Goal: Task Accomplishment & Management: Use online tool/utility

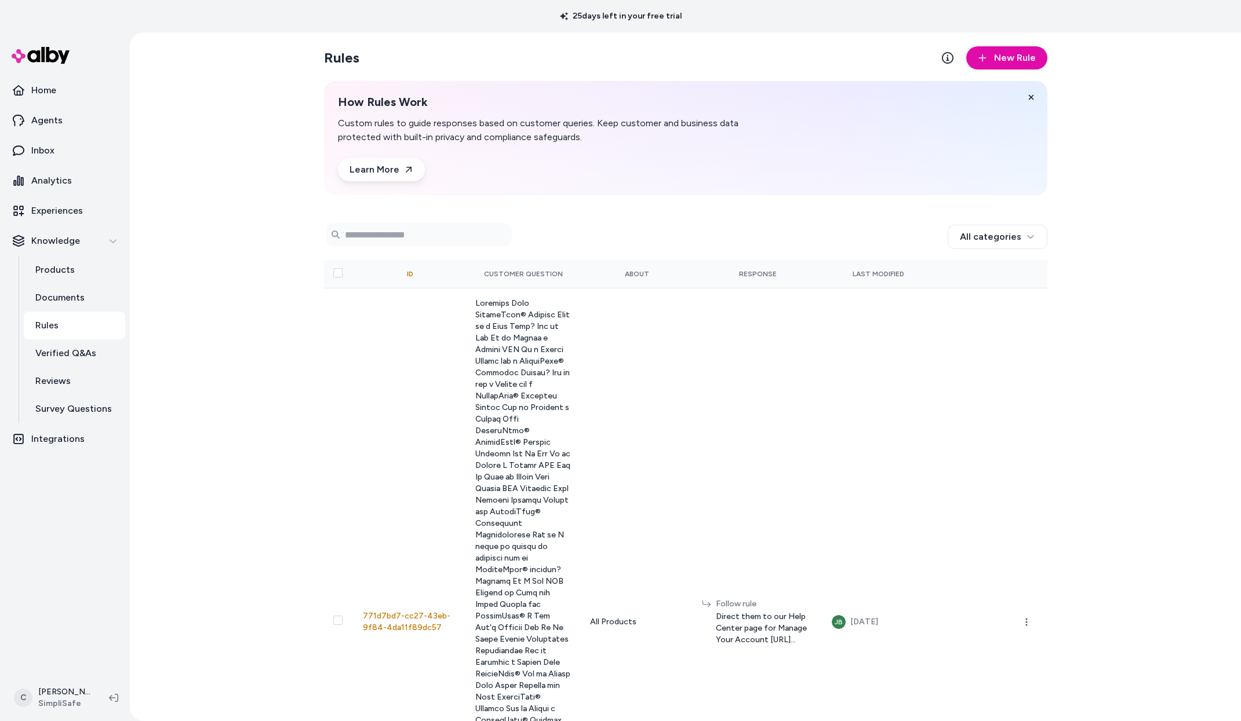
scroll to position [8526, 0]
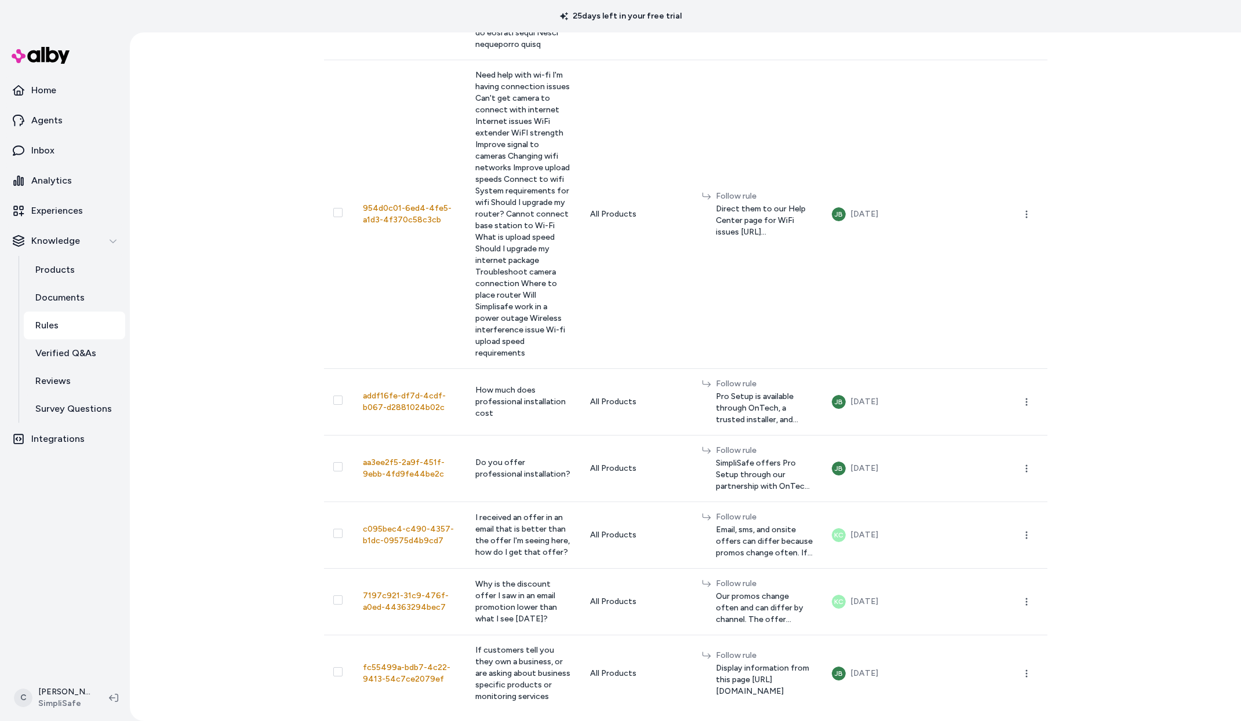
click at [193, 350] on div "Rules New Rule How Rules Work Custom rules to guide responses based on customer…" at bounding box center [685, 376] width 1111 height 689
click at [65, 563] on nav "Home Agents Inbox Analytics Experiences Knowledge Products Documents Rules Veri…" at bounding box center [65, 374] width 121 height 596
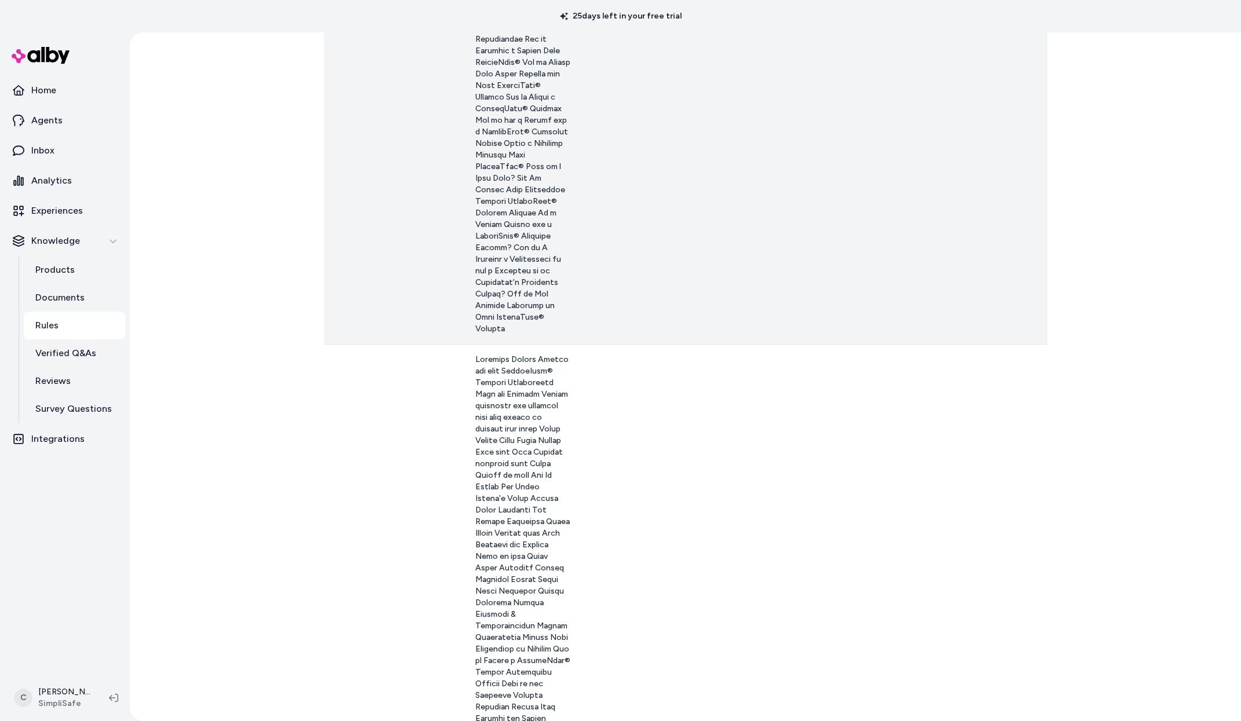
scroll to position [0, 0]
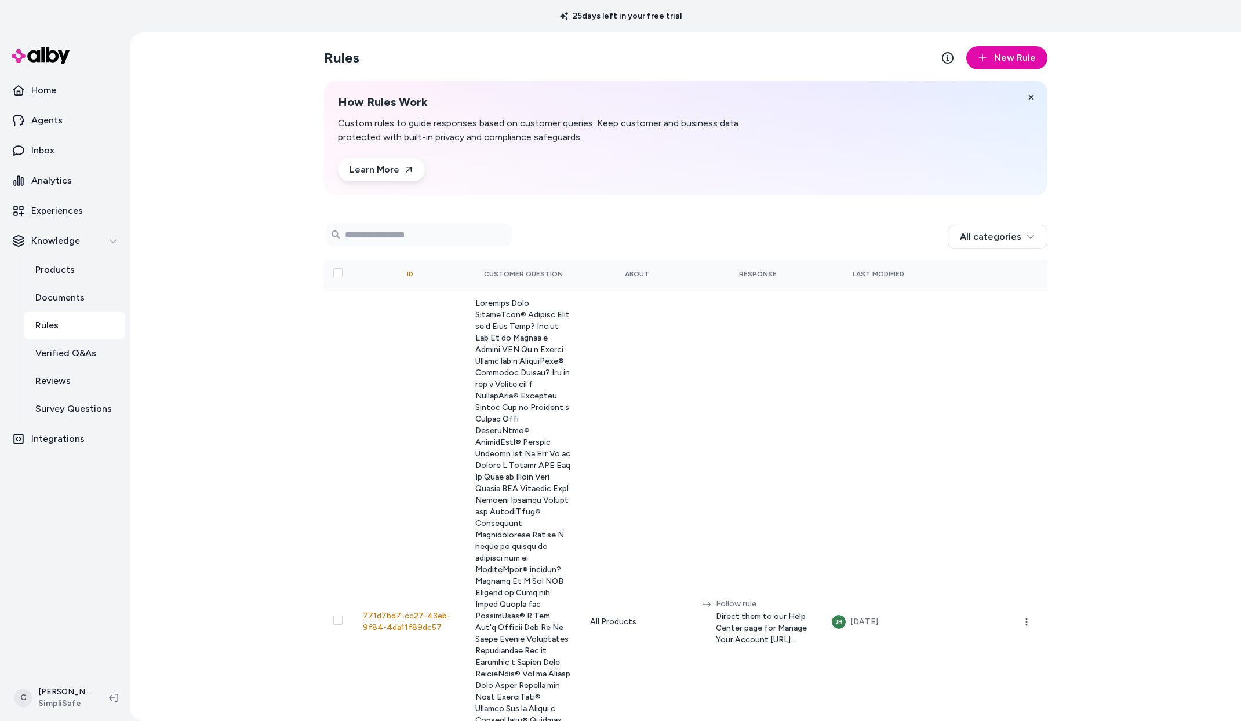
click at [227, 345] on div "Rules New Rule How Rules Work Custom rules to guide responses based on customer…" at bounding box center [685, 376] width 1111 height 689
click at [239, 352] on div "Rules New Rule How Rules Work Custom rules to guide responses based on customer…" at bounding box center [685, 376] width 1111 height 689
click at [63, 160] on link "Inbox" at bounding box center [65, 151] width 121 height 28
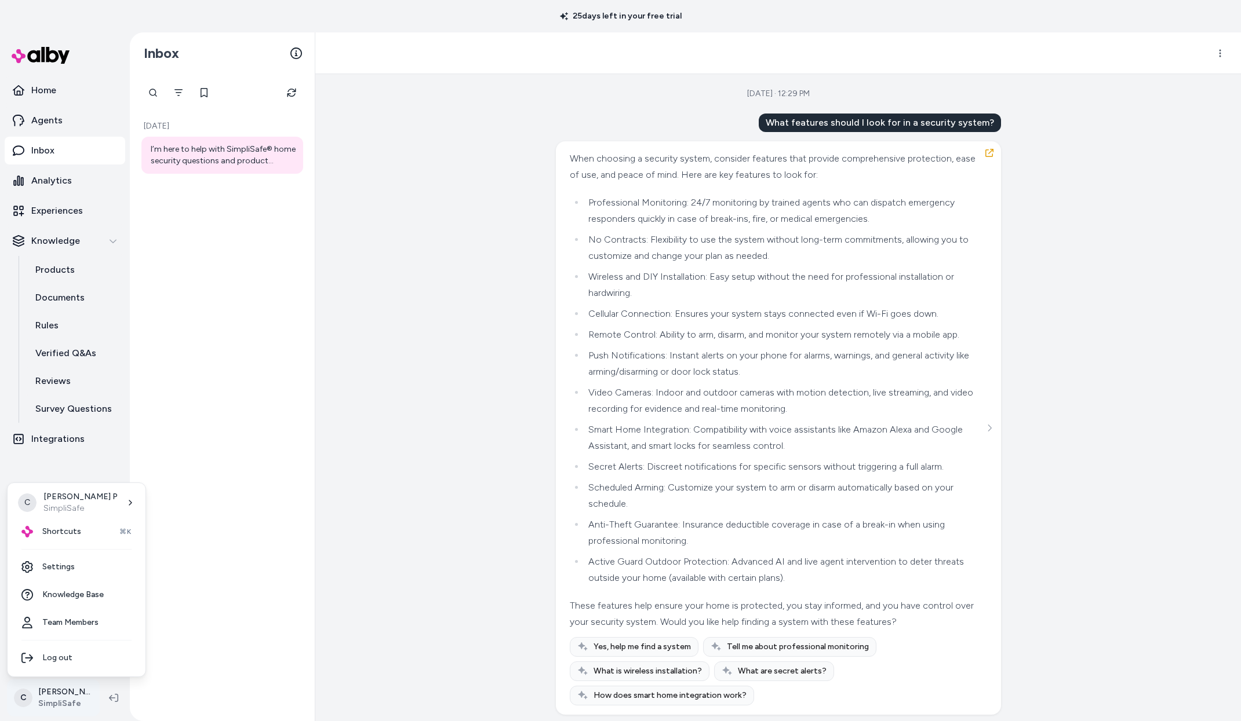
click at [74, 694] on html "25 days left in your free trial Home Agents Inbox Analytics Experiences Knowled…" at bounding box center [620, 360] width 1241 height 721
click at [207, 381] on html "25 days left in your free trial Home Agents Inbox Analytics Experiences Knowled…" at bounding box center [620, 360] width 1241 height 721
click at [317, 421] on div "[DATE] · 12:29 PM What features should I look for in a security system? When ch…" at bounding box center [777, 397] width 925 height 647
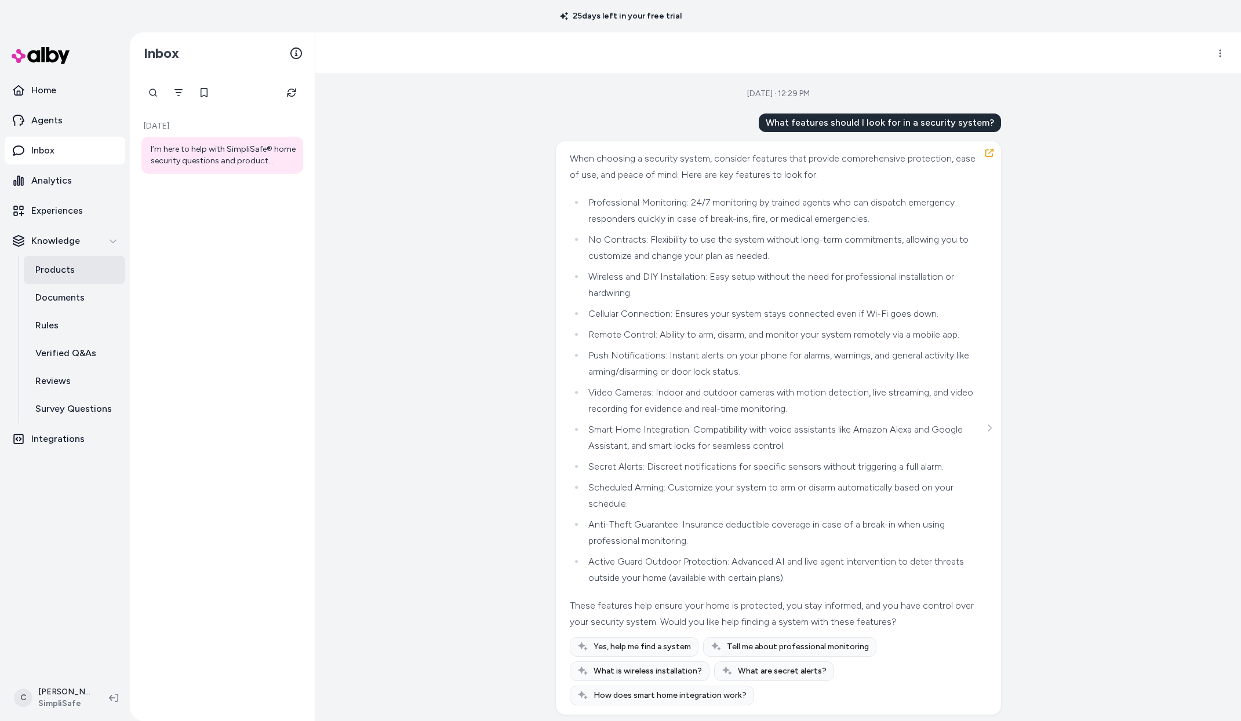
click at [56, 265] on p "Products" at bounding box center [54, 270] width 39 height 14
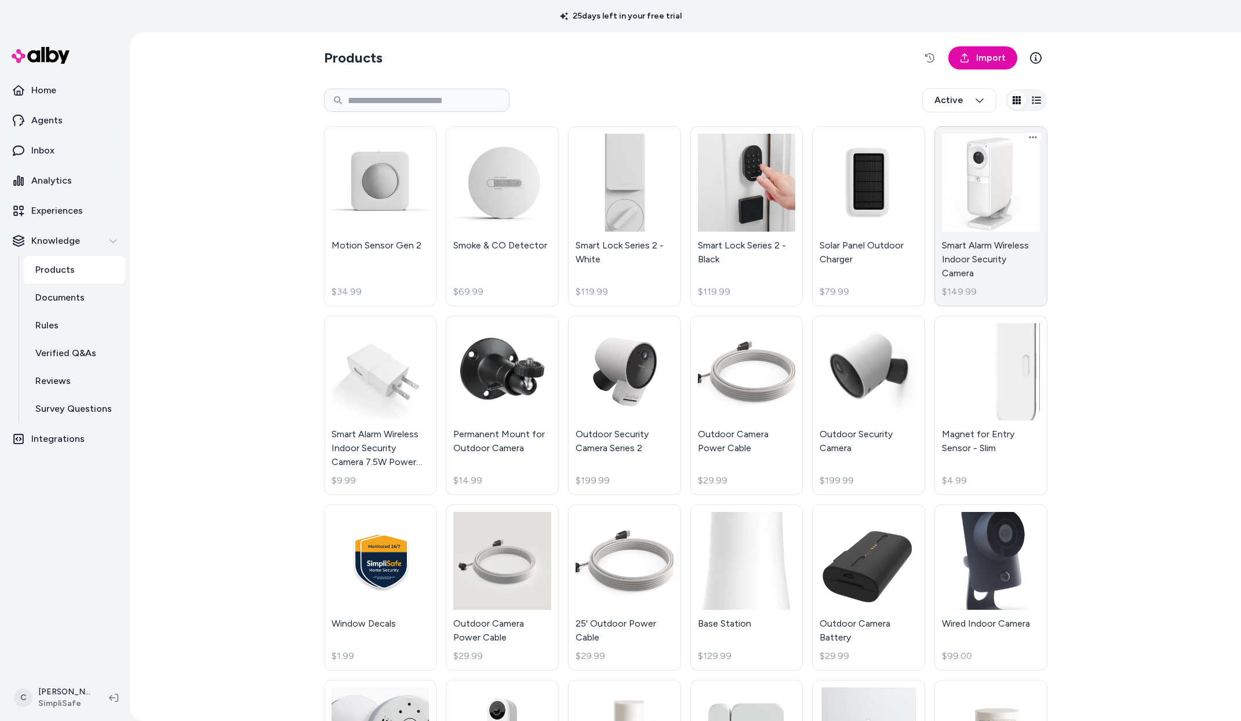
click at [973, 268] on link "Smart Alarm Wireless Indoor Security Camera $149.99" at bounding box center [990, 216] width 113 height 180
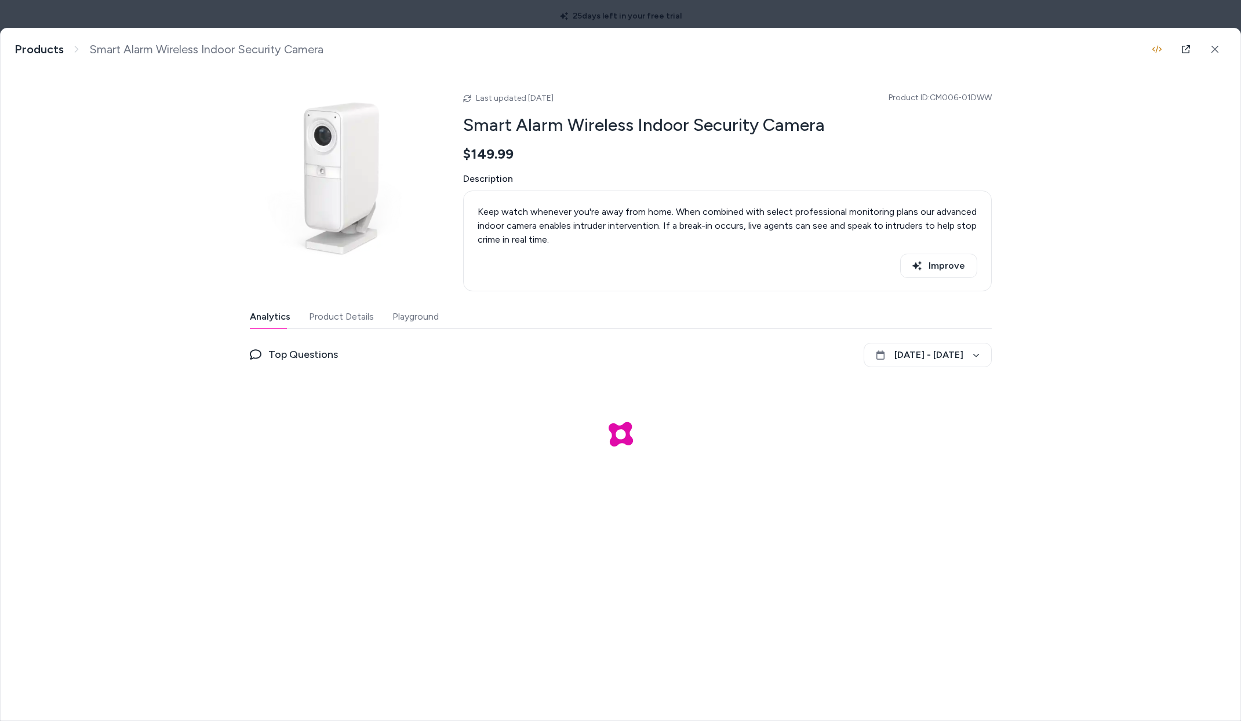
click at [1130, 27] on div at bounding box center [620, 360] width 1241 height 721
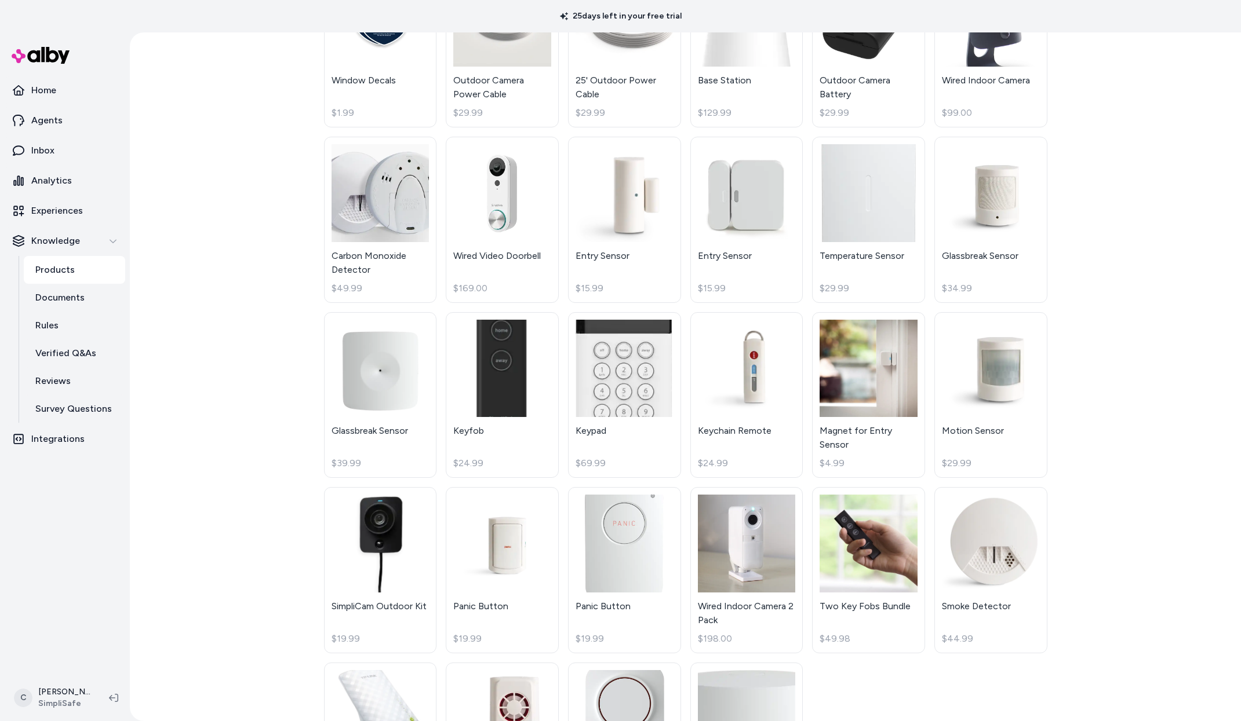
scroll to position [829, 0]
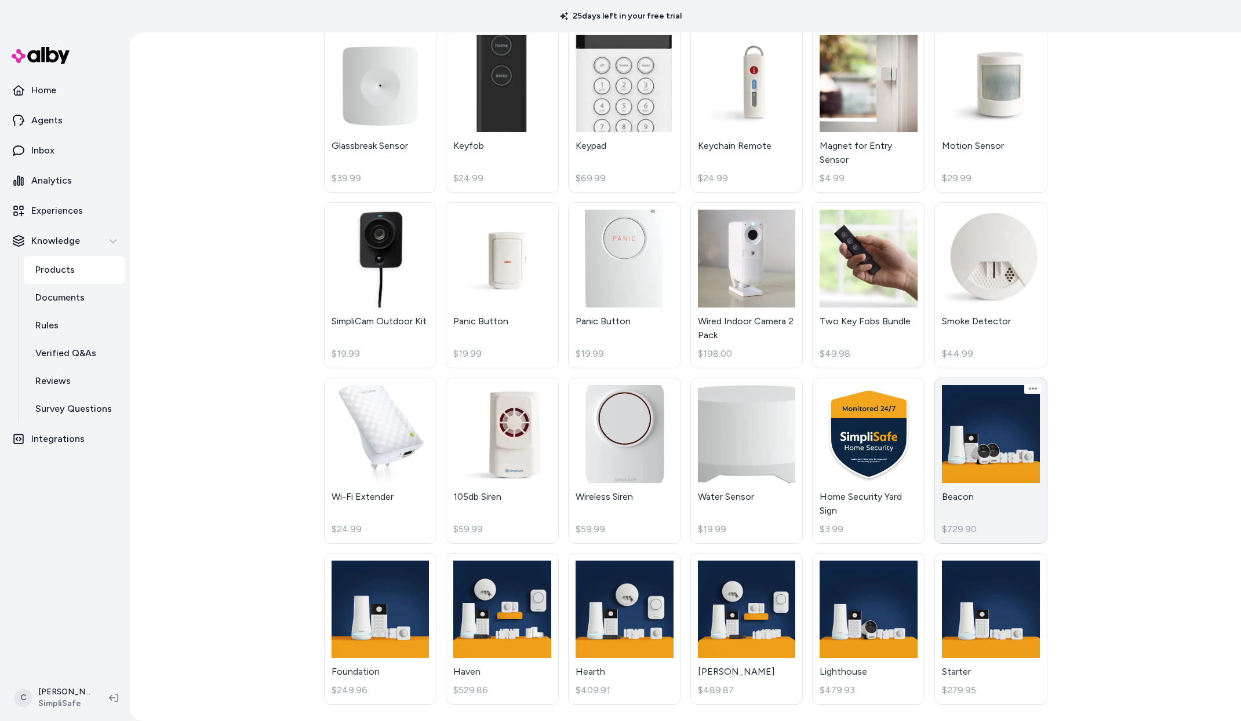
click at [968, 505] on link "Beacon $729.90" at bounding box center [990, 461] width 113 height 166
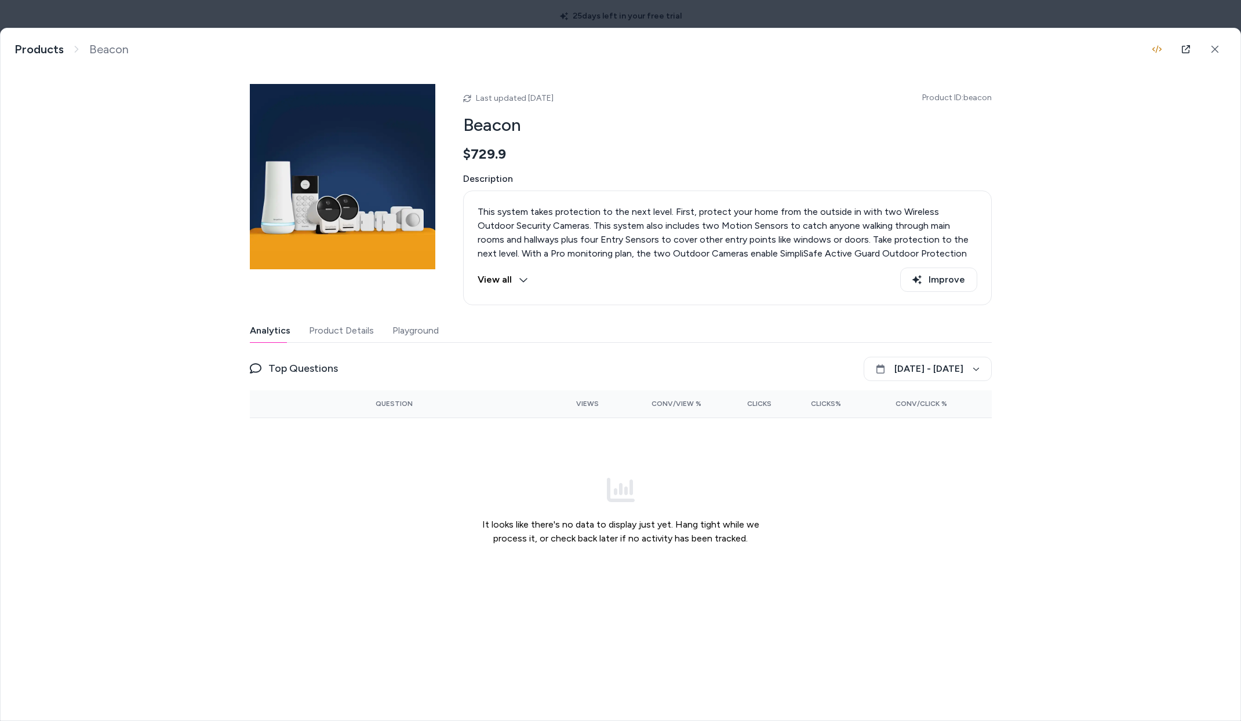
click at [398, 320] on button "Playground" at bounding box center [415, 330] width 46 height 23
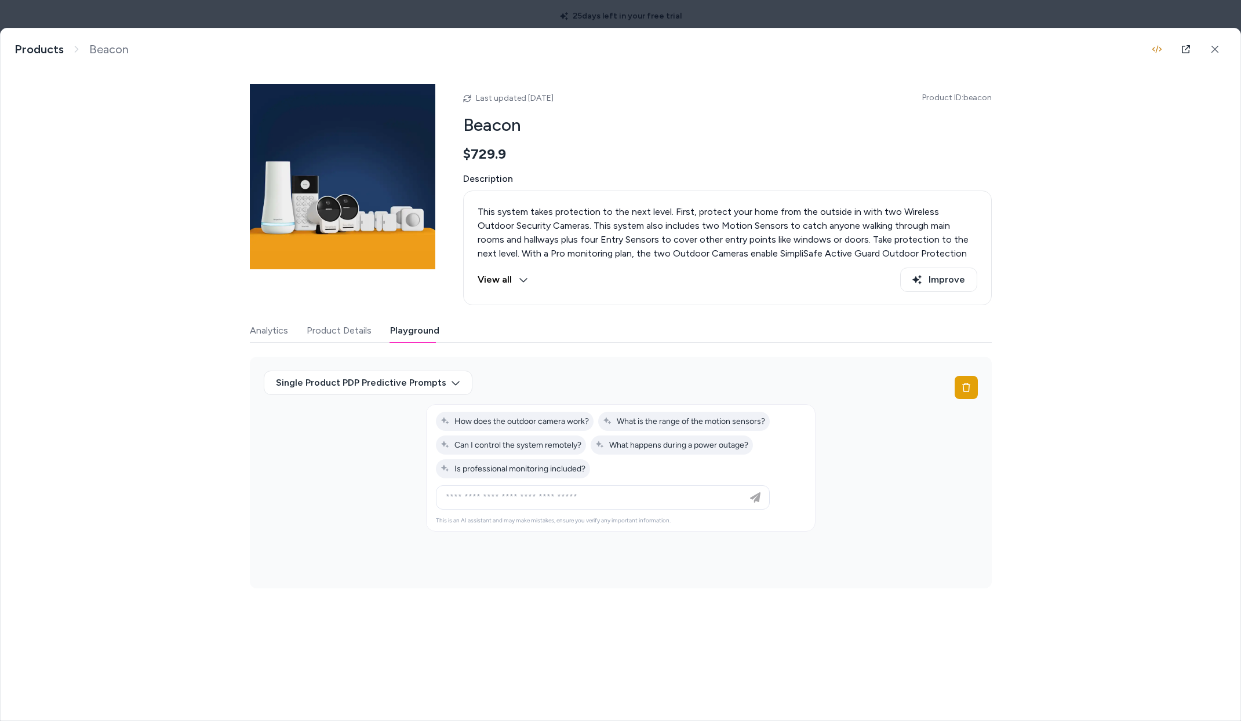
click at [358, 337] on button "Product Details" at bounding box center [339, 330] width 65 height 23
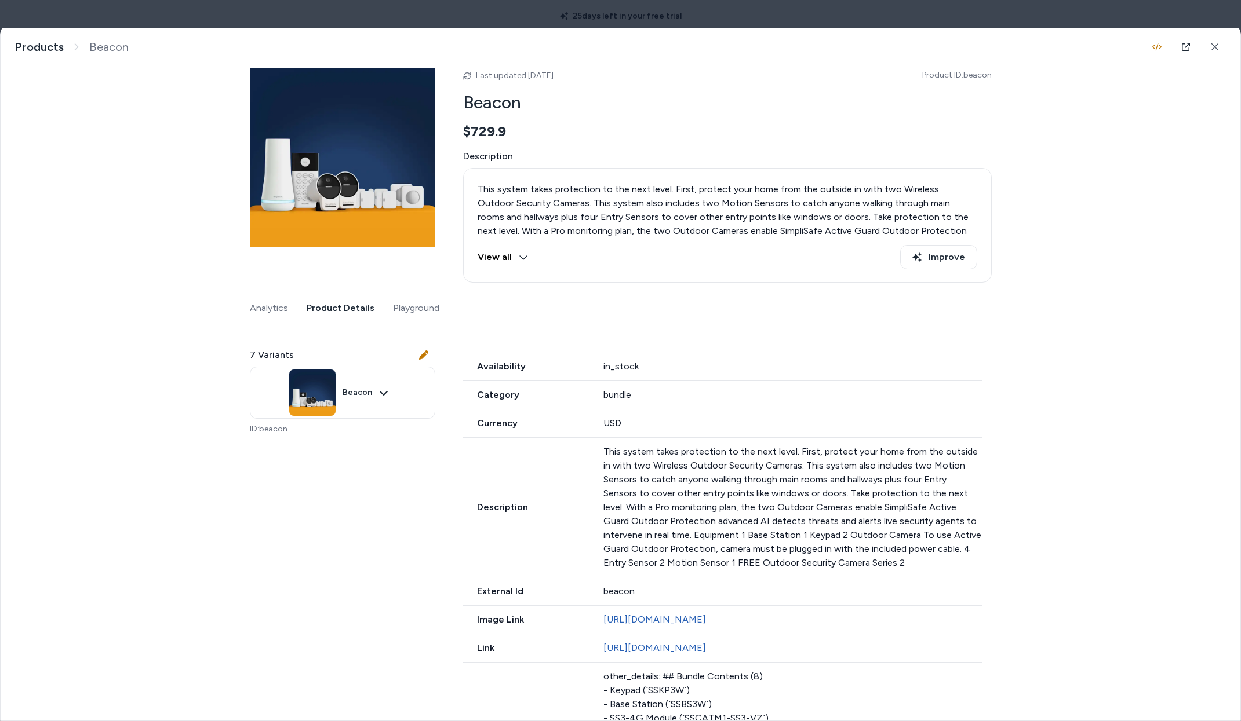
scroll to position [276, 0]
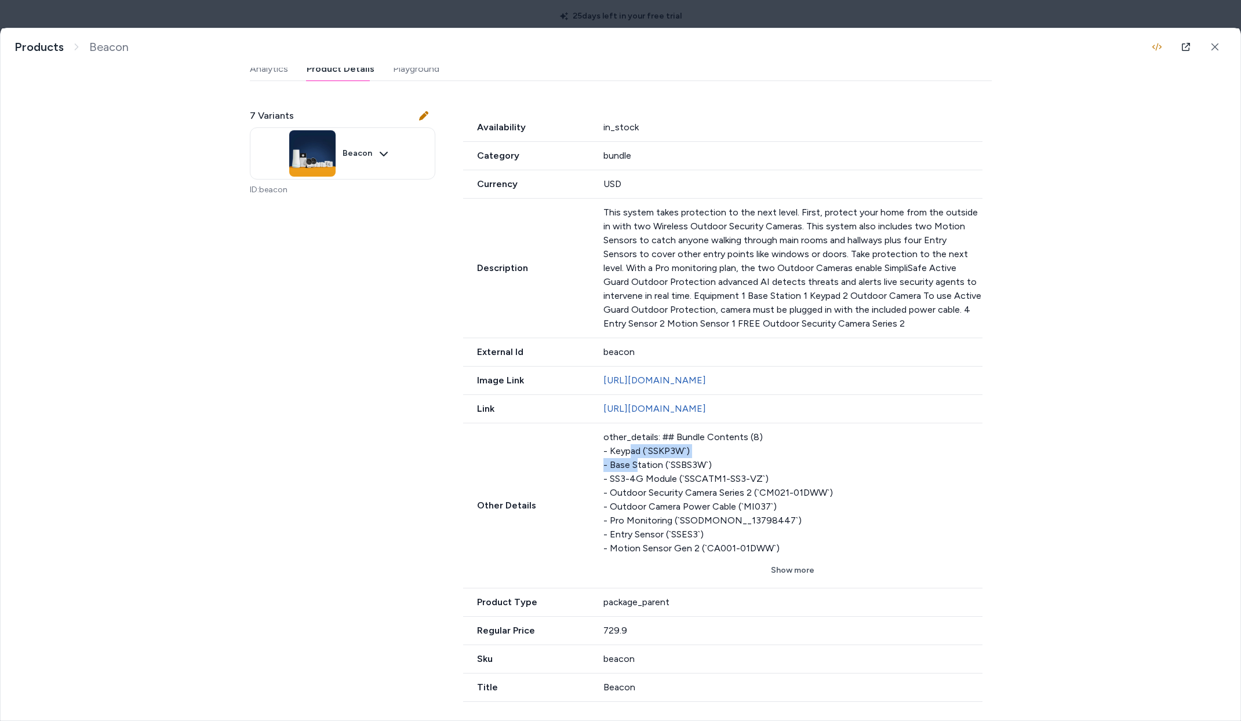
drag, startPoint x: 627, startPoint y: 456, endPoint x: 640, endPoint y: 470, distance: 19.3
click at [634, 470] on div "other_details: ## Bundle Contents (8) - Keypad (`SSKP3W`) - Base Station (`SSBS…" at bounding box center [792, 493] width 379 height 125
click at [689, 462] on div "other_details: ## Bundle Contents (8) - Keypad (`SSKP3W`) - Base Station (`SSBS…" at bounding box center [792, 493] width 379 height 125
drag, startPoint x: 695, startPoint y: 468, endPoint x: 577, endPoint y: 469, distance: 117.6
click at [627, 469] on div "other_details: ## Bundle Contents (8) - Keypad (`SSKP3W`) - Base Station (`SSBS…" at bounding box center [792, 493] width 379 height 125
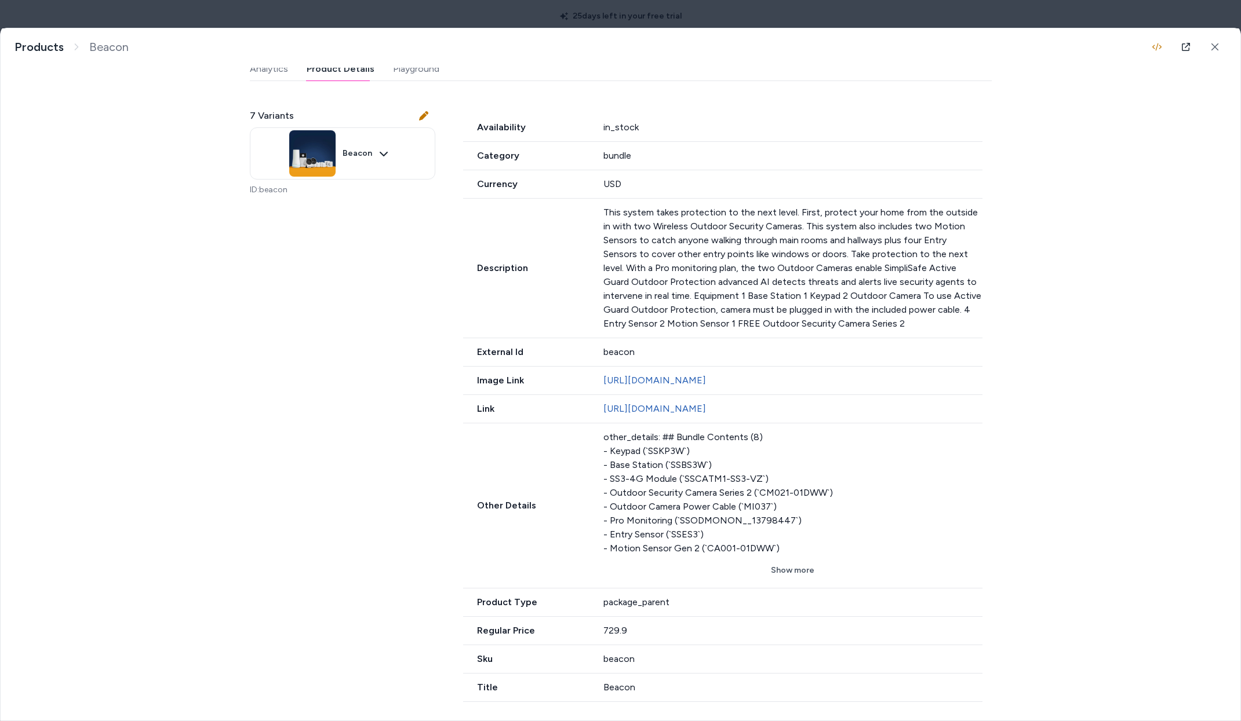
click at [577, 471] on div "Other Details other_details: ## Bundle Contents (8) - Keypad (`SSKP3W`) - Base …" at bounding box center [722, 506] width 519 height 165
drag, startPoint x: 661, startPoint y: 493, endPoint x: 578, endPoint y: 469, distance: 86.9
click at [578, 468] on div "Other Details other_details: ## Bundle Contents (8) - Keypad (`SSKP3W`) - Base …" at bounding box center [722, 506] width 519 height 165
drag, startPoint x: 594, startPoint y: 471, endPoint x: 615, endPoint y: 491, distance: 29.1
click at [612, 490] on div "Other Details other_details: ## Bundle Contents (8) - Keypad (`SSKP3W`) - Base …" at bounding box center [722, 506] width 519 height 165
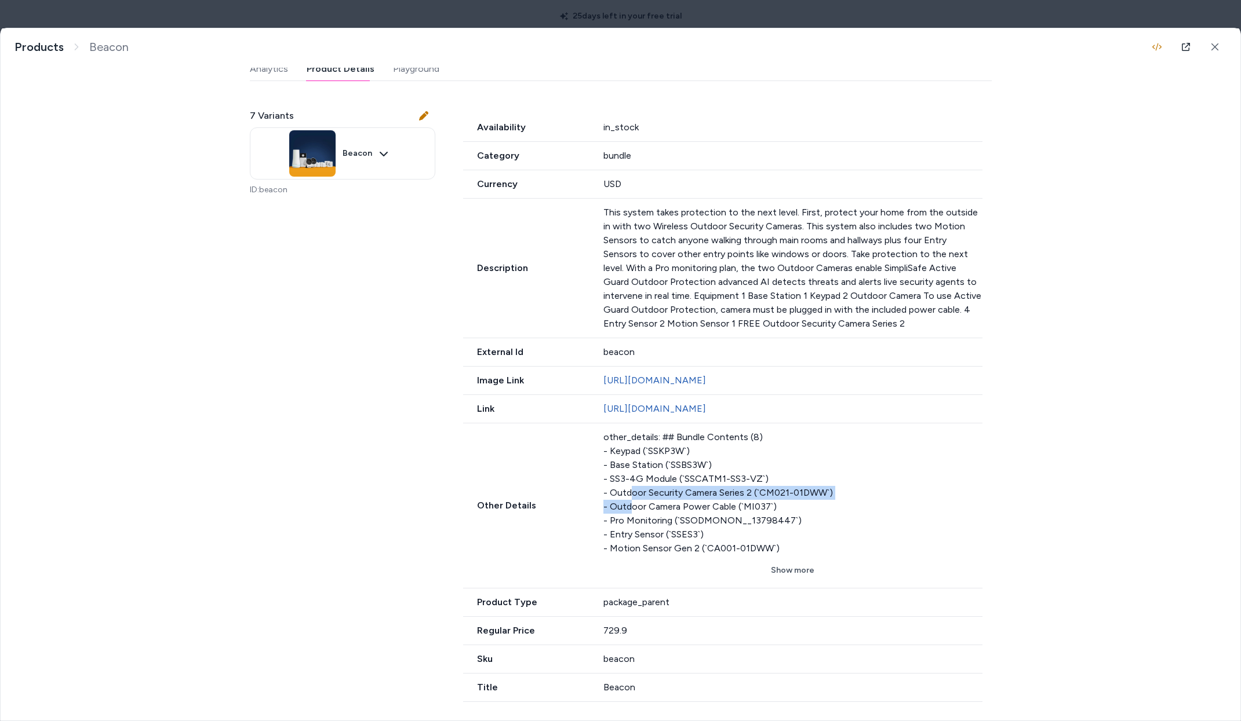
click at [629, 504] on div "other_details: ## Bundle Contents (8) - Keypad (`SSKP3W`) - Base Station (`SSBS…" at bounding box center [792, 493] width 379 height 125
click at [620, 498] on div "other_details: ## Bundle Contents (8) - Keypad (`SSKP3W`) - Base Station (`SSBS…" at bounding box center [792, 493] width 379 height 125
click at [753, 498] on div "other_details: ## Bundle Contents (8) - Keypad (`SSKP3W`) - Base Station (`SSBS…" at bounding box center [792, 493] width 379 height 125
drag, startPoint x: 812, startPoint y: 485, endPoint x: 651, endPoint y: 480, distance: 161.7
click at [701, 488] on div "other_details: ## Bundle Contents (8) - Keypad (`SSKP3W`) - Base Station (`SSBS…" at bounding box center [792, 493] width 379 height 125
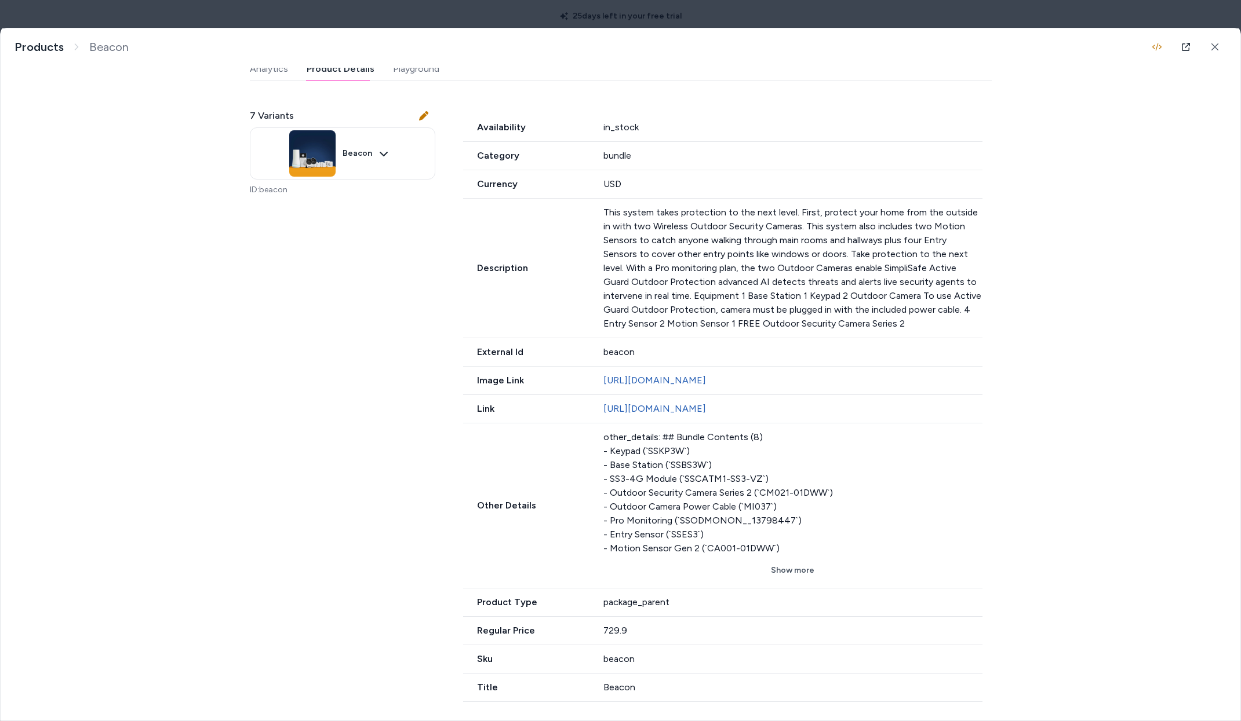
click at [650, 481] on div "other_details: ## Bundle Contents (8) - Keypad (`SSKP3W`) - Base Station (`SSBS…" at bounding box center [792, 493] width 379 height 125
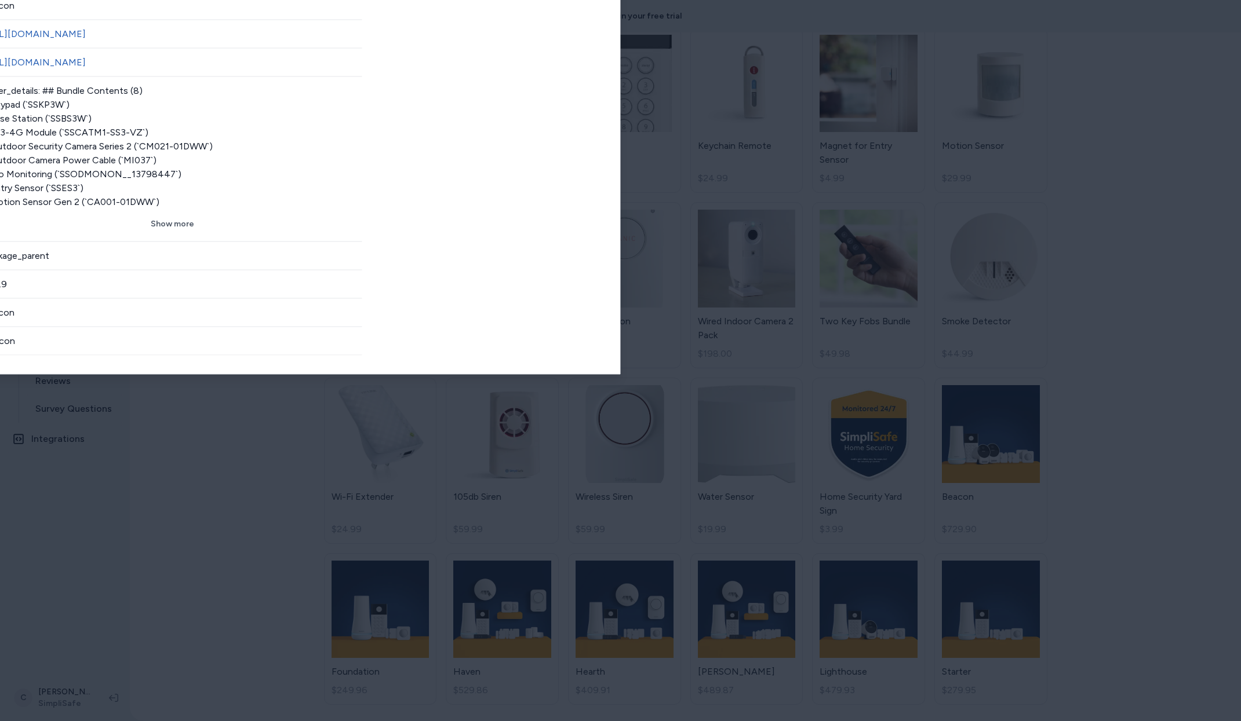
click at [546, 16] on body "25 days left in your free trial Home Agents Inbox Analytics Experiences Knowled…" at bounding box center [620, 360] width 1241 height 721
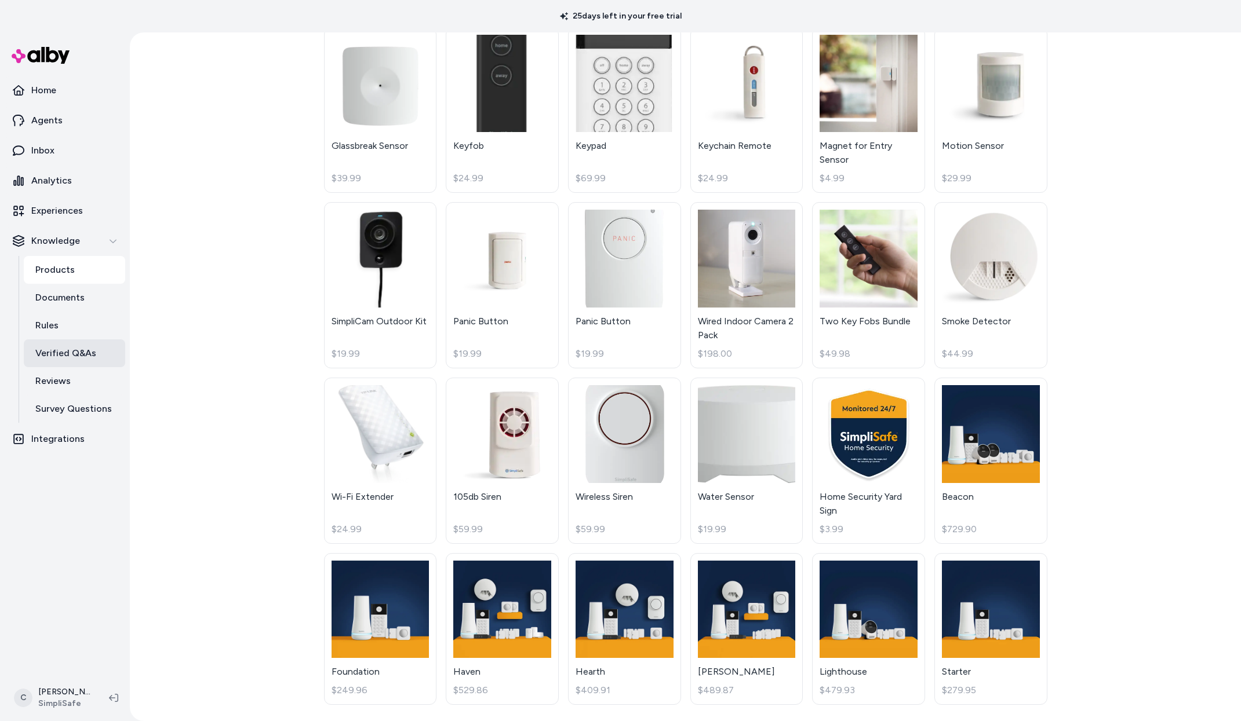
click at [96, 320] on link "Rules" at bounding box center [74, 326] width 101 height 28
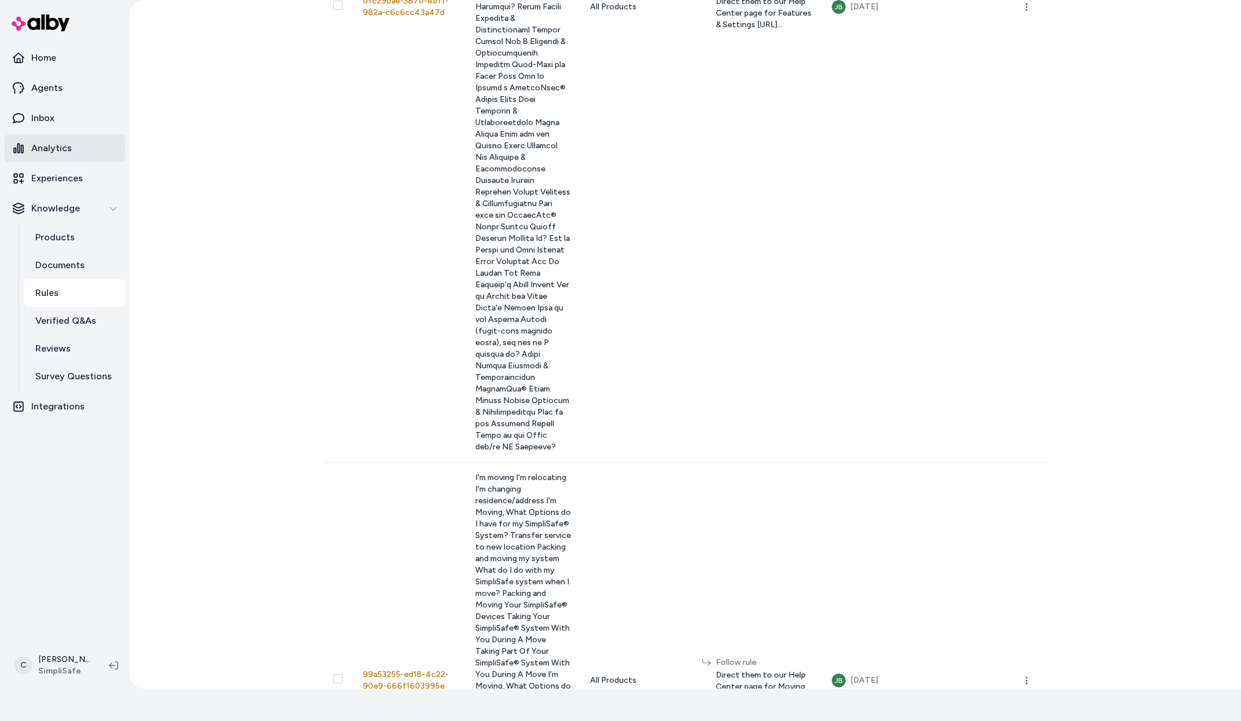
scroll to position [1085, 0]
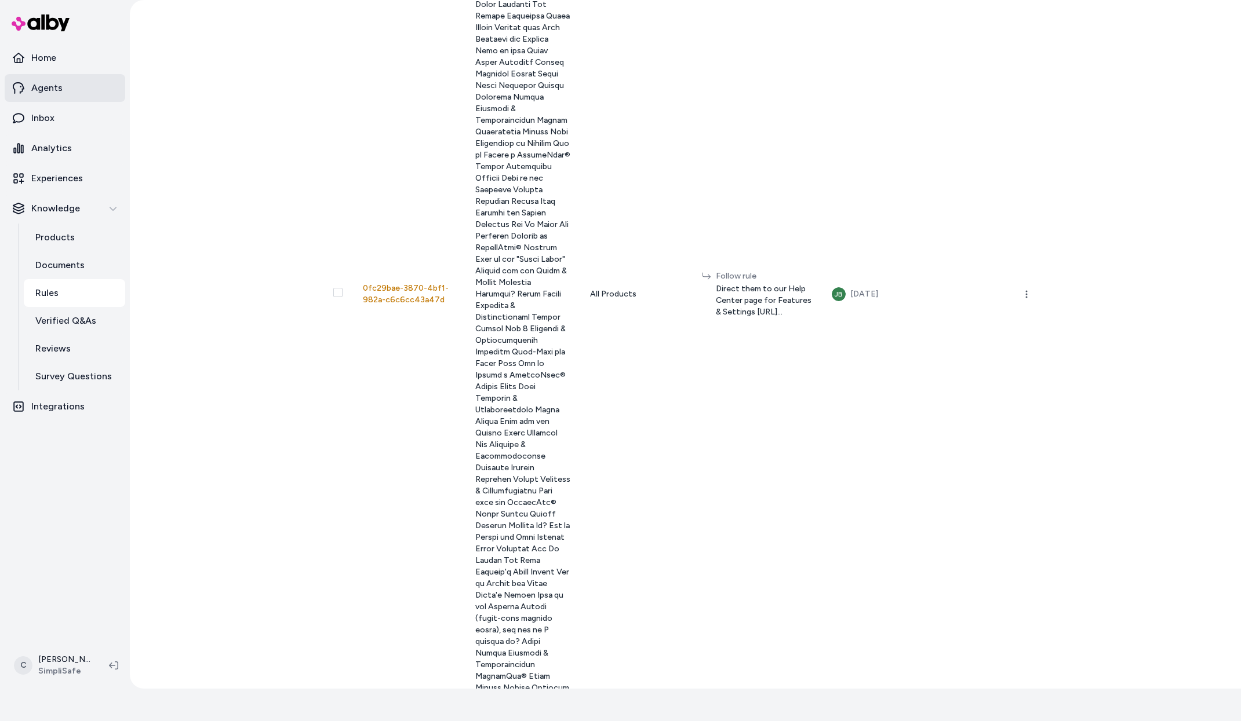
click at [45, 93] on p "Agents" at bounding box center [46, 88] width 31 height 14
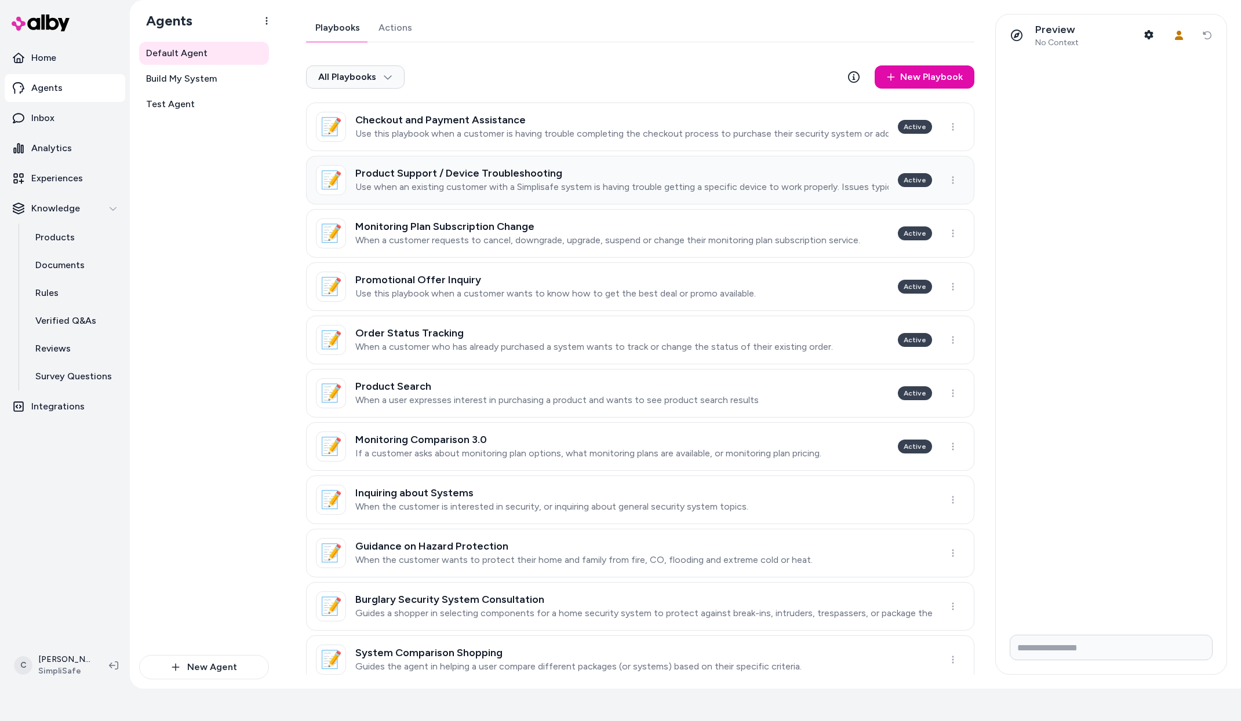
click at [449, 177] on h3 "Product Support / Device Troubleshooting" at bounding box center [621, 173] width 533 height 12
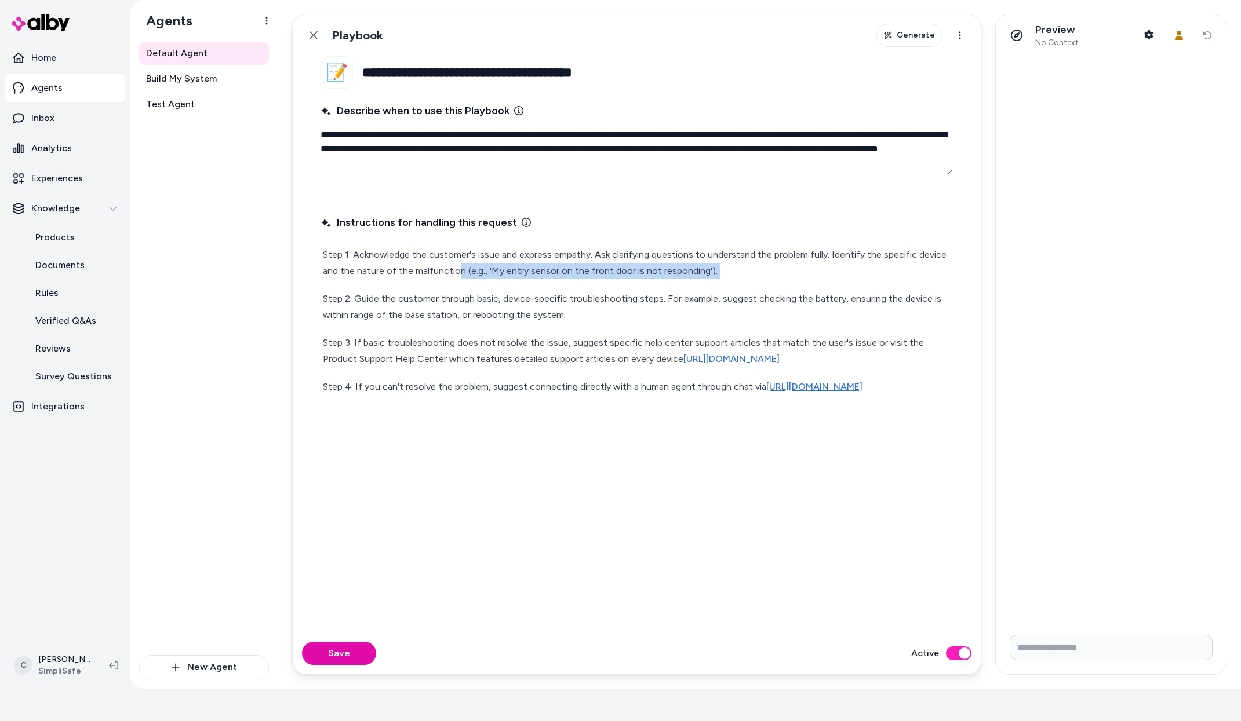
drag, startPoint x: 457, startPoint y: 267, endPoint x: 542, endPoint y: 284, distance: 86.9
click at [544, 283] on div "Step 1: Acknowledge the customer's issue and express empathy. Ask clarifying qu…" at bounding box center [636, 321] width 632 height 153
drag, startPoint x: 530, startPoint y: 293, endPoint x: 498, endPoint y: 304, distance: 33.9
click at [502, 296] on p "Step 2: Guide the customer through basic, device-specific troubleshooting steps…" at bounding box center [637, 307] width 628 height 32
drag, startPoint x: 468, startPoint y: 340, endPoint x: 498, endPoint y: 350, distance: 31.3
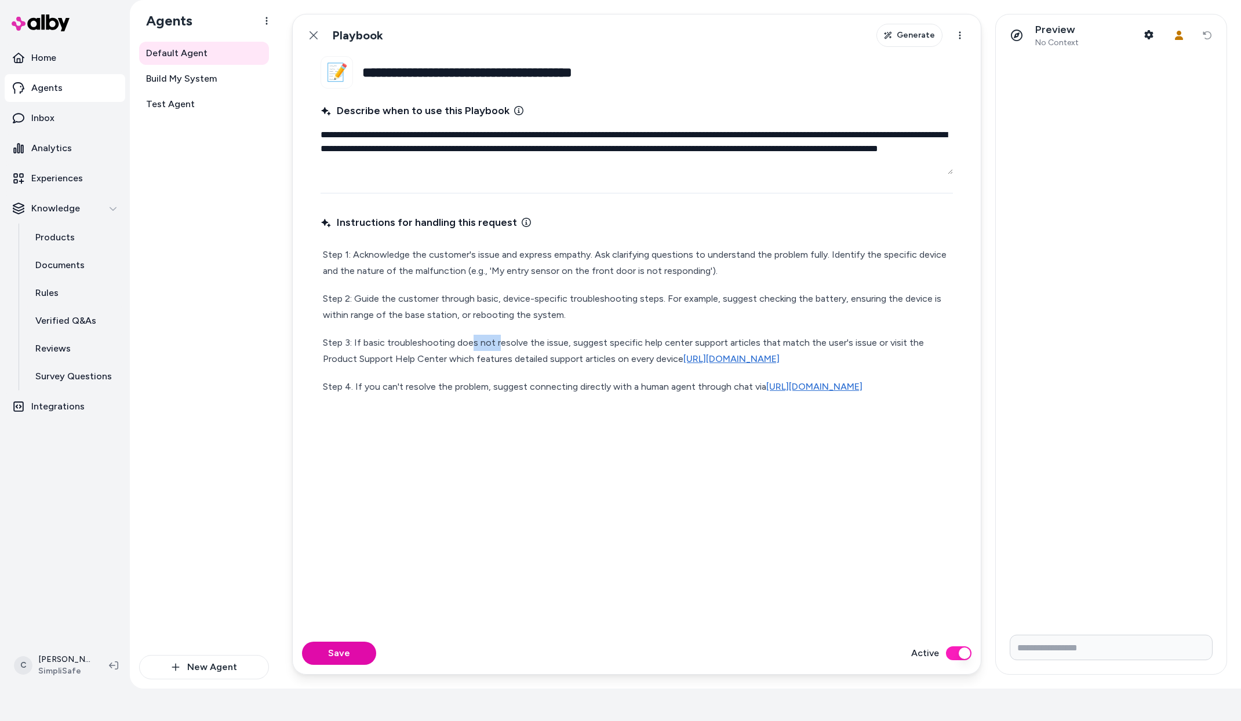
click at [498, 350] on p "Step 3: If basic troubleshooting does not resolve the issue, suggest specific h…" at bounding box center [637, 351] width 628 height 32
click at [497, 349] on p "Step 3: If basic troubleshooting does not resolve the issue, suggest specific h…" at bounding box center [637, 351] width 628 height 32
drag, startPoint x: 518, startPoint y: 360, endPoint x: 512, endPoint y: 357, distance: 6.5
click at [512, 357] on p "Step 3: If basic troubleshooting does not resolve the issue, suggest specific h…" at bounding box center [637, 351] width 628 height 32
click at [511, 356] on p "Step 3: If basic troubleshooting does not resolve the issue, suggest specific h…" at bounding box center [637, 351] width 628 height 32
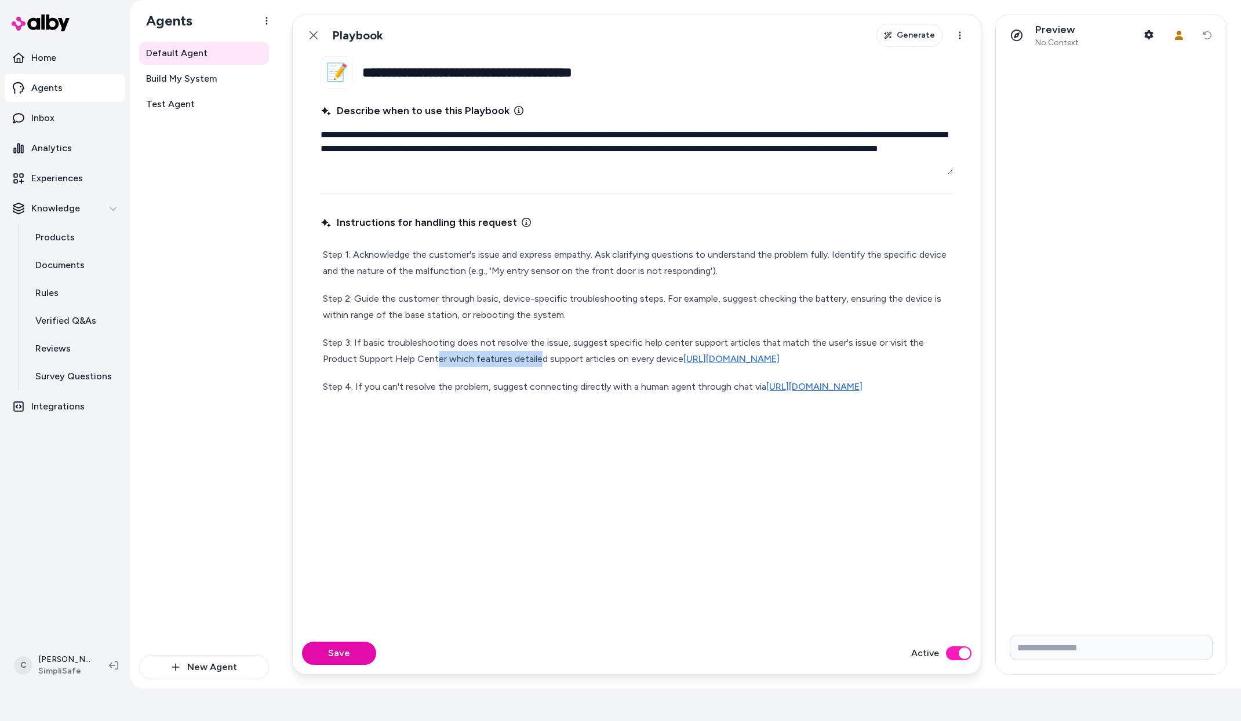
drag, startPoint x: 502, startPoint y: 354, endPoint x: 402, endPoint y: 355, distance: 100.8
click at [402, 355] on p "Step 3: If basic troubleshooting does not resolve the issue, suggest specific h…" at bounding box center [637, 351] width 628 height 32
drag, startPoint x: 402, startPoint y: 355, endPoint x: 421, endPoint y: 334, distance: 28.3
click at [403, 352] on p "Step 3: If basic troubleshooting does not resolve the issue, suggest specific h…" at bounding box center [637, 351] width 628 height 32
click at [318, 38] on link "Back" at bounding box center [313, 35] width 23 height 23
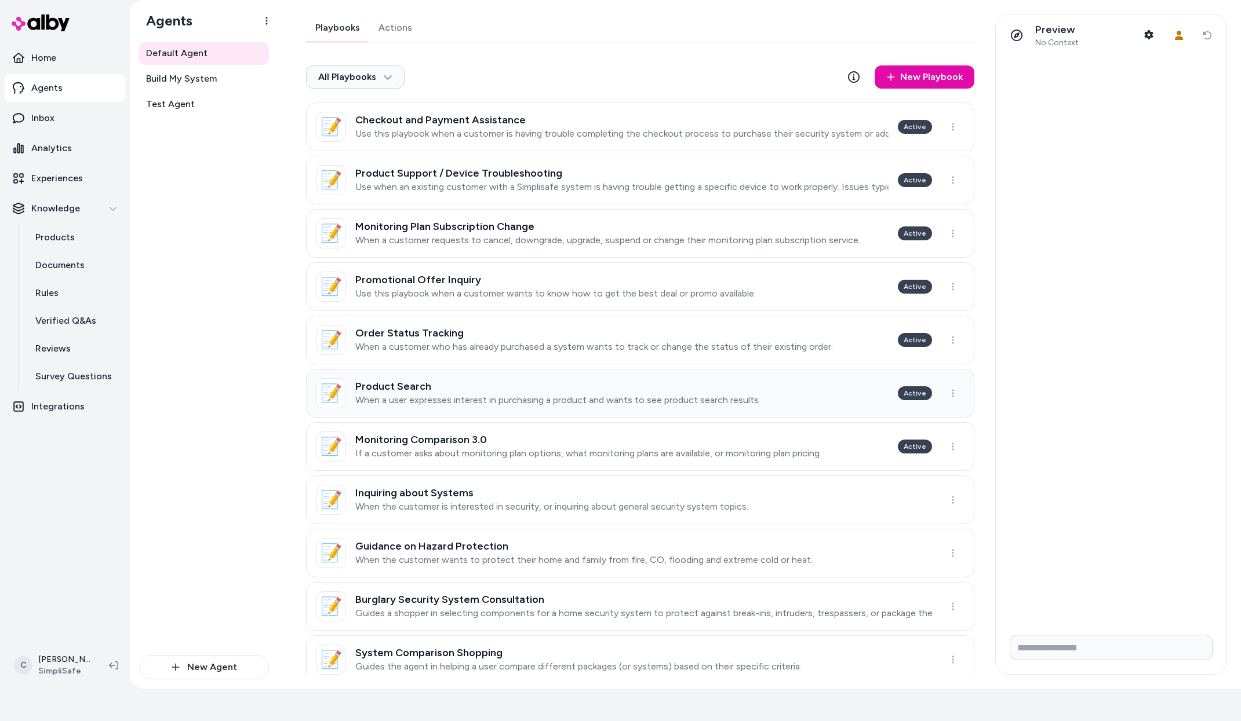
scroll to position [23, 0]
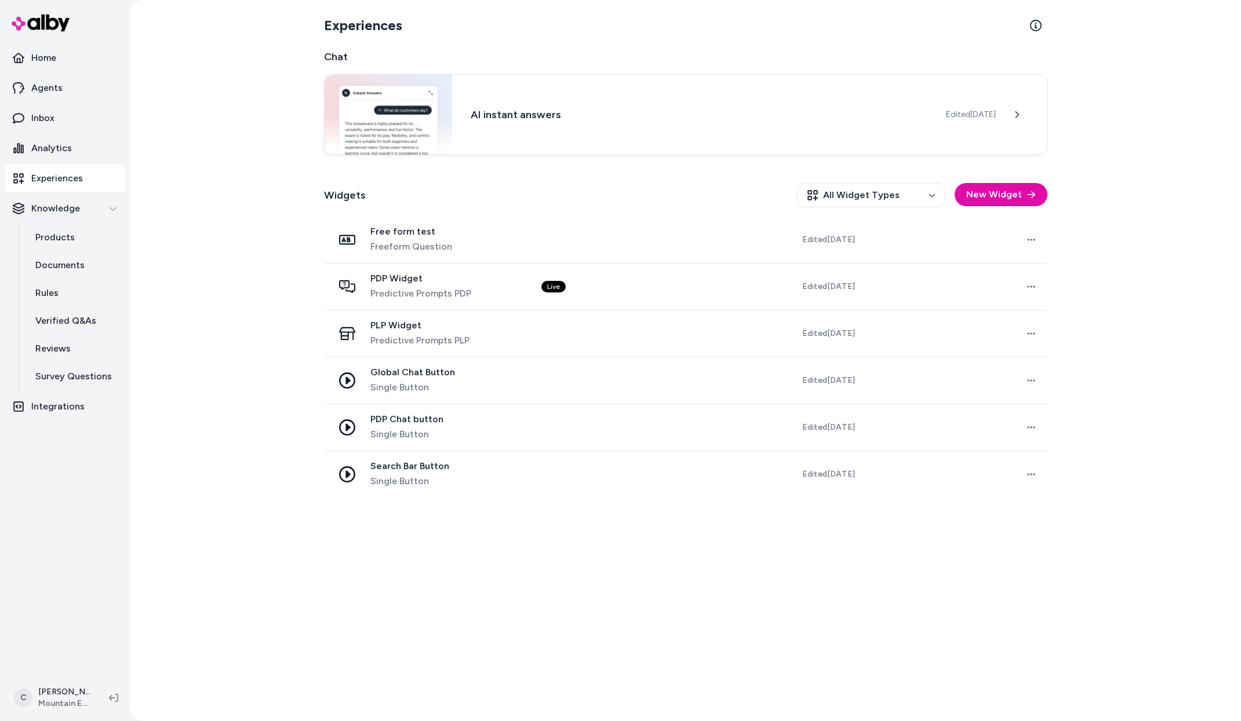
click at [207, 476] on div "Experiences Chat AI instant answers Edited Sep 19, 2025 Widgets All Widget Type…" at bounding box center [685, 360] width 1111 height 721
click at [56, 688] on html "Home Agents Inbox Analytics Experiences Knowledge Products Documents Rules Veri…" at bounding box center [620, 360] width 1241 height 721
click at [75, 618] on link "Team Members" at bounding box center [94, 623] width 164 height 28
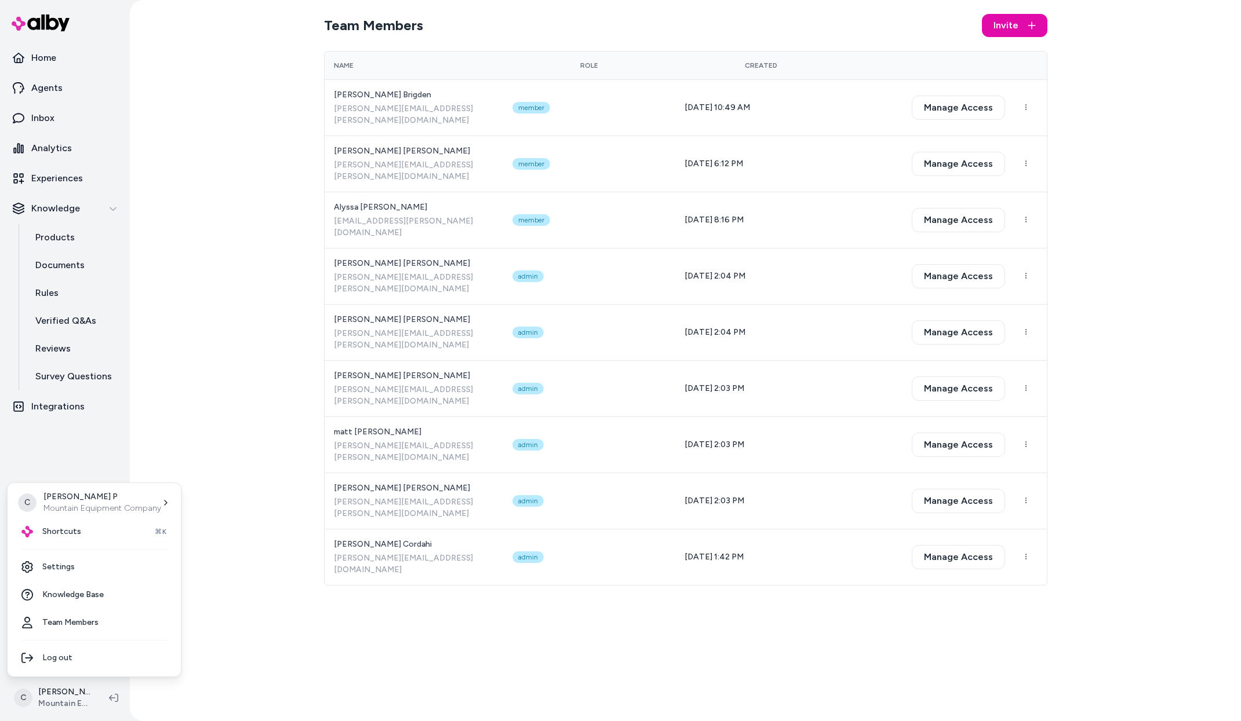
click at [57, 696] on html "Home Agents Inbox Analytics Experiences Knowledge Products Documents Rules Veri…" at bounding box center [620, 360] width 1241 height 721
click at [71, 535] on span "Shortcuts" at bounding box center [61, 532] width 39 height 12
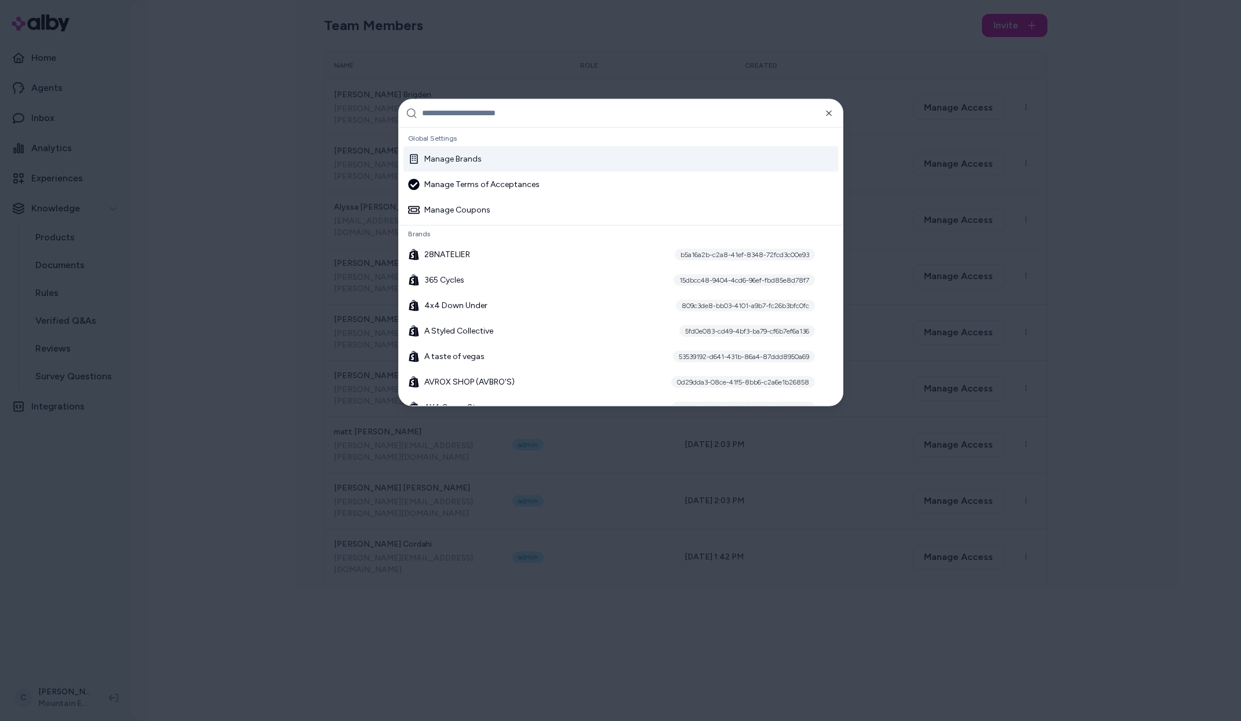
click at [247, 389] on div at bounding box center [620, 360] width 1241 height 721
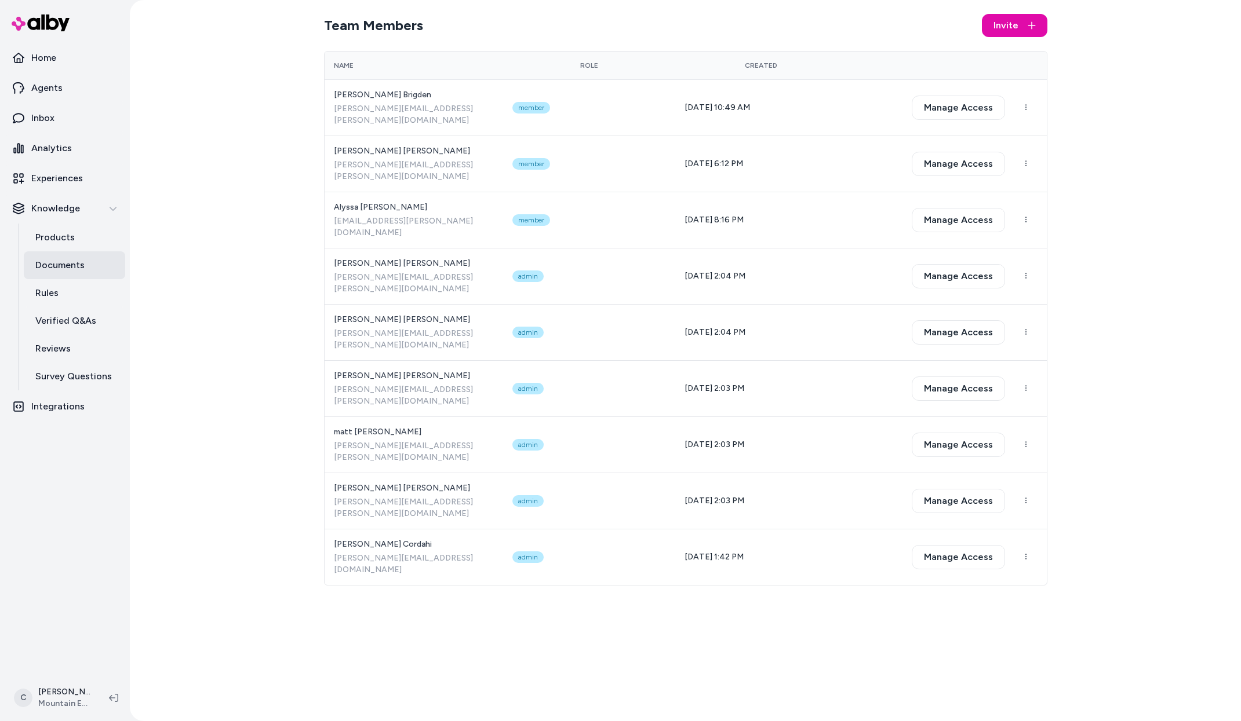
click at [72, 258] on p "Documents" at bounding box center [59, 265] width 49 height 14
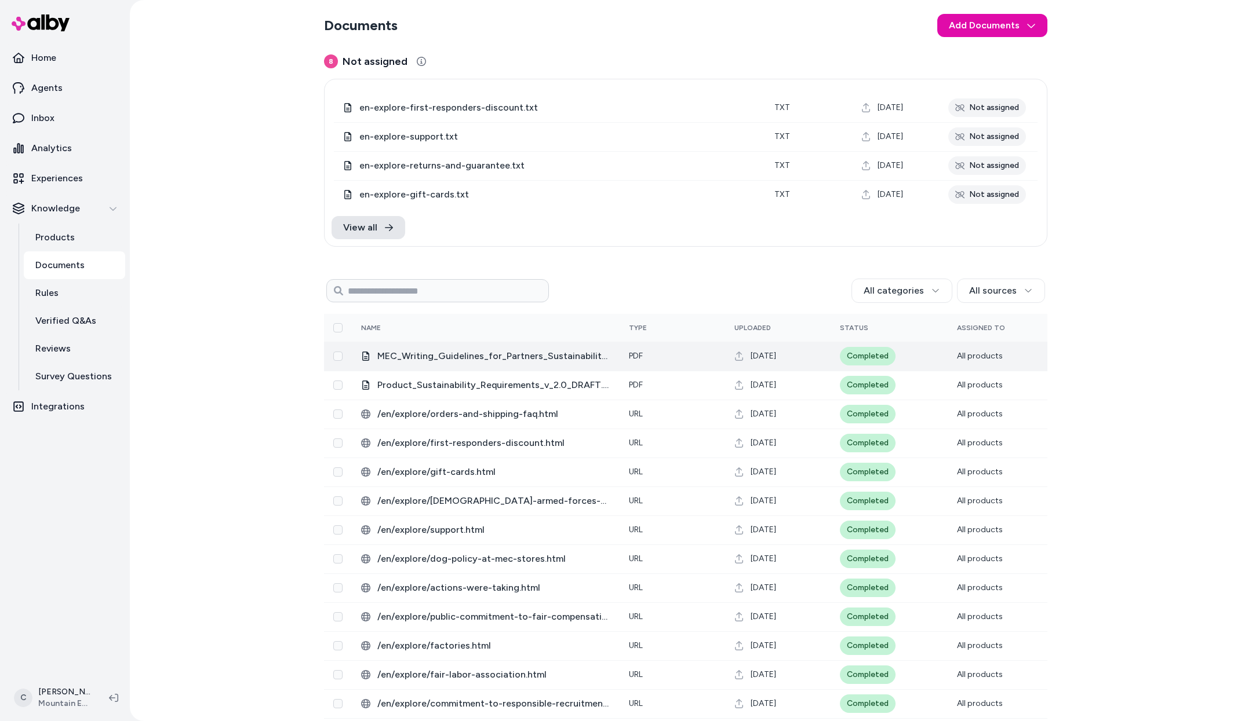
click at [686, 362] on td "pdf" at bounding box center [671, 356] width 105 height 29
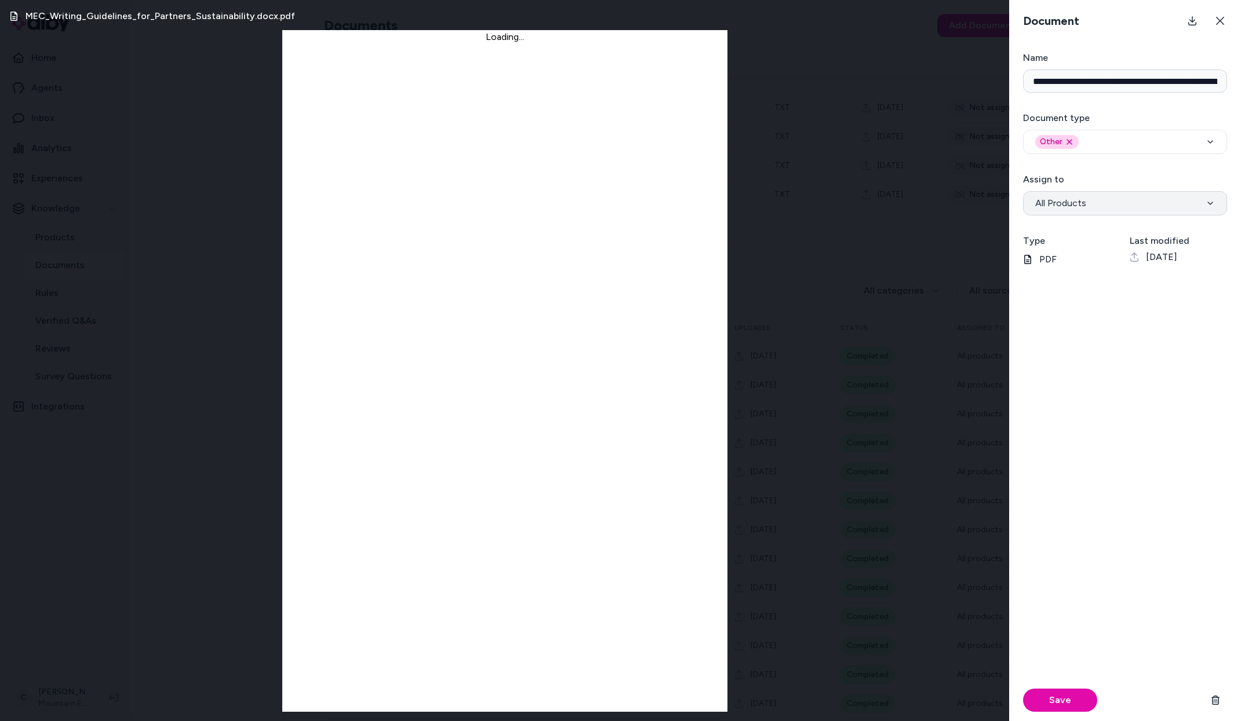
click at [1106, 214] on body "Home Agents Inbox Analytics Experiences Knowledge Products Documents Rules Veri…" at bounding box center [620, 360] width 1241 height 721
click at [260, 666] on div "MEC_Writing_Guidelines_for_Partners_Sustainability.docx.pdf Page 1/4 MEC Writin…" at bounding box center [504, 360] width 1009 height 721
click at [121, 482] on div "MEC_Writing_Guidelines_for_Partners_Sustainability.docx.pdf Page 1/4 MEC Writin…" at bounding box center [504, 360] width 1009 height 721
drag, startPoint x: 133, startPoint y: 593, endPoint x: 136, endPoint y: 656, distance: 62.6
click at [132, 593] on div "MEC_Writing_Guidelines_for_Partners_Sustainability.docx.pdf Page 1/4 MEC Writin…" at bounding box center [504, 360] width 1009 height 721
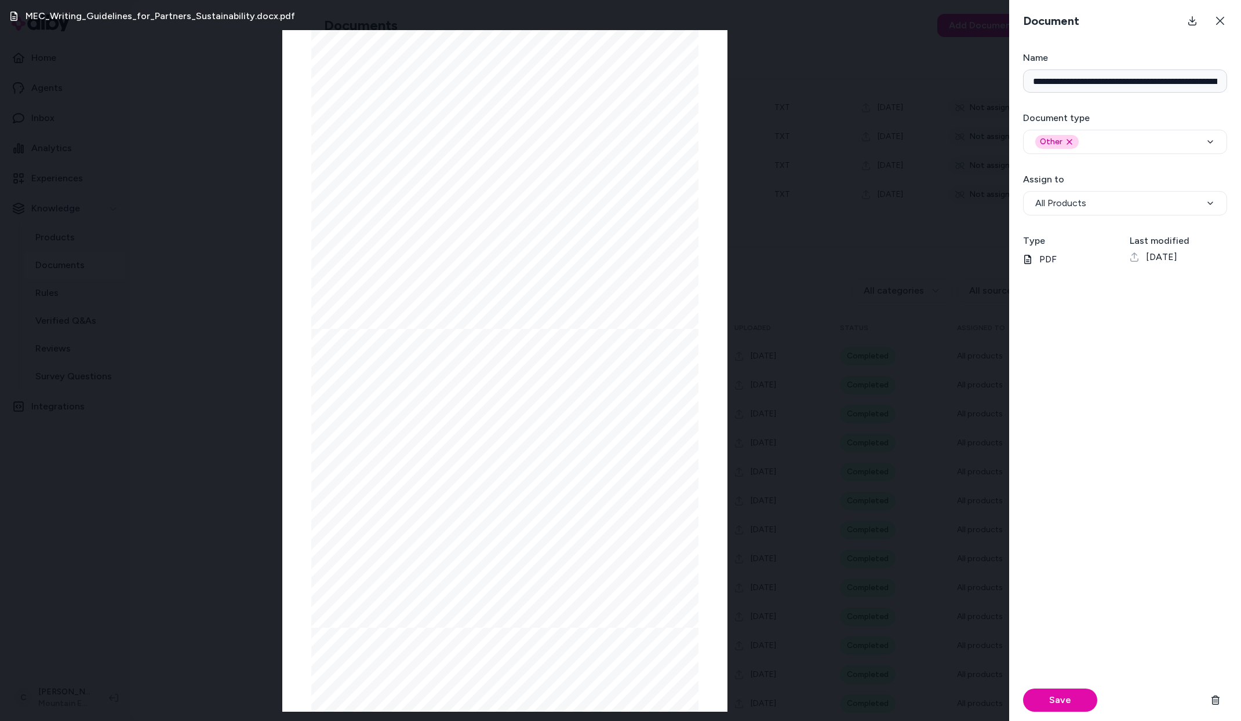
drag, startPoint x: 1223, startPoint y: 23, endPoint x: 1183, endPoint y: 22, distance: 39.4
click at [1223, 23] on icon at bounding box center [1220, 21] width 8 height 8
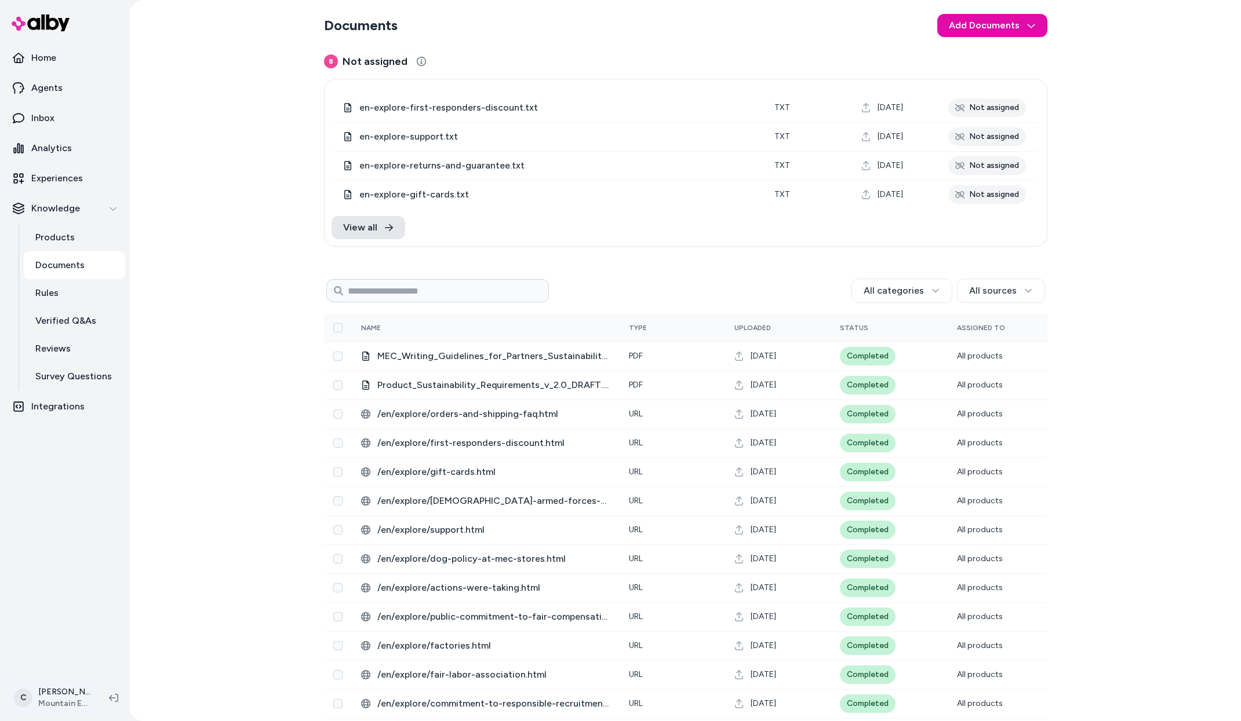
click at [64, 687] on html "Home Agents Inbox Analytics Experiences Knowledge Products Documents Rules Veri…" at bounding box center [620, 360] width 1241 height 721
click at [86, 534] on div "Shortcuts ⌘K" at bounding box center [94, 532] width 164 height 28
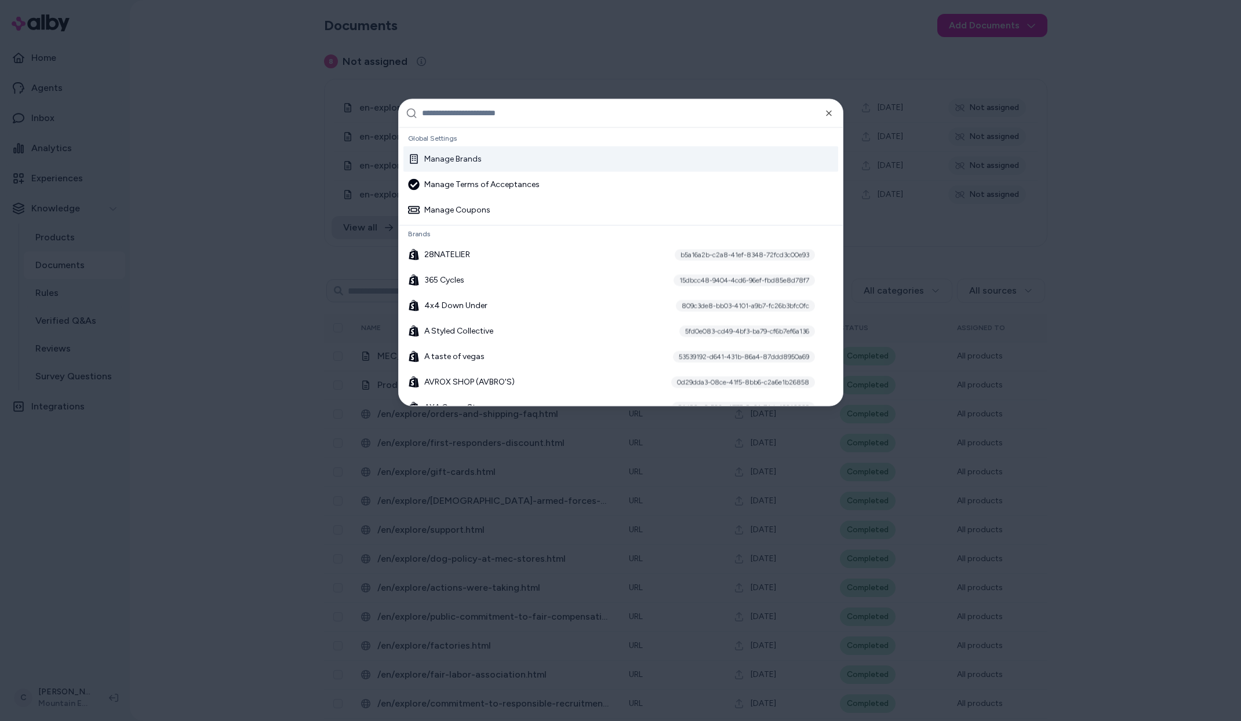
click at [513, 115] on input "text" at bounding box center [629, 113] width 414 height 28
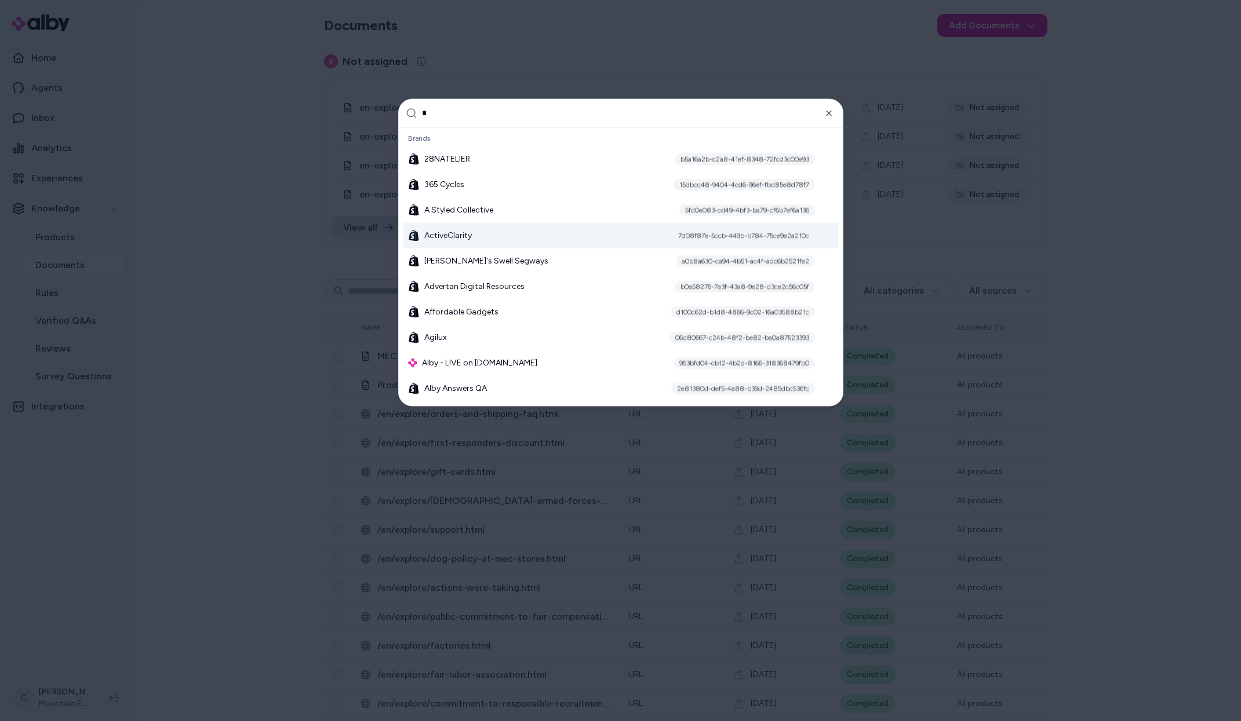
click at [635, 114] on input "*" at bounding box center [629, 113] width 414 height 28
click at [449, 116] on input "*" at bounding box center [629, 113] width 414 height 28
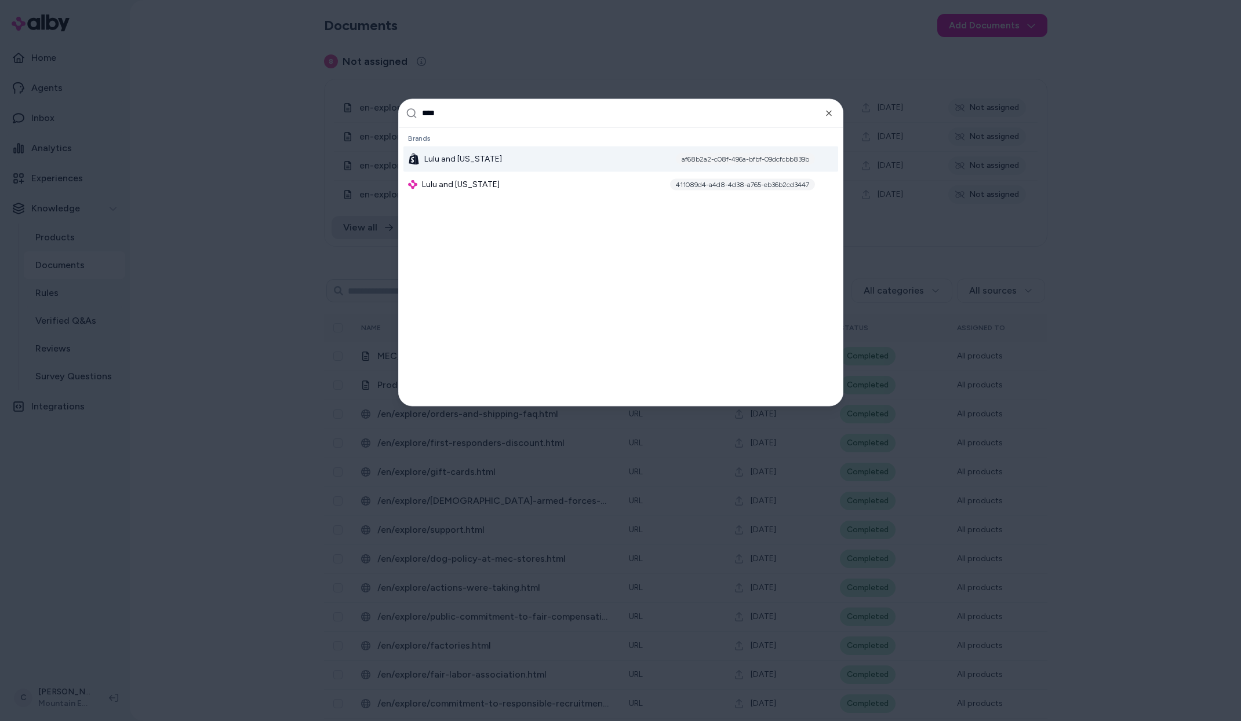
type input "****"
click at [516, 158] on div "Lulu and Georgia af68b2a2-c08f-496a-bfbf-09dcfcbb839b" at bounding box center [620, 158] width 435 height 25
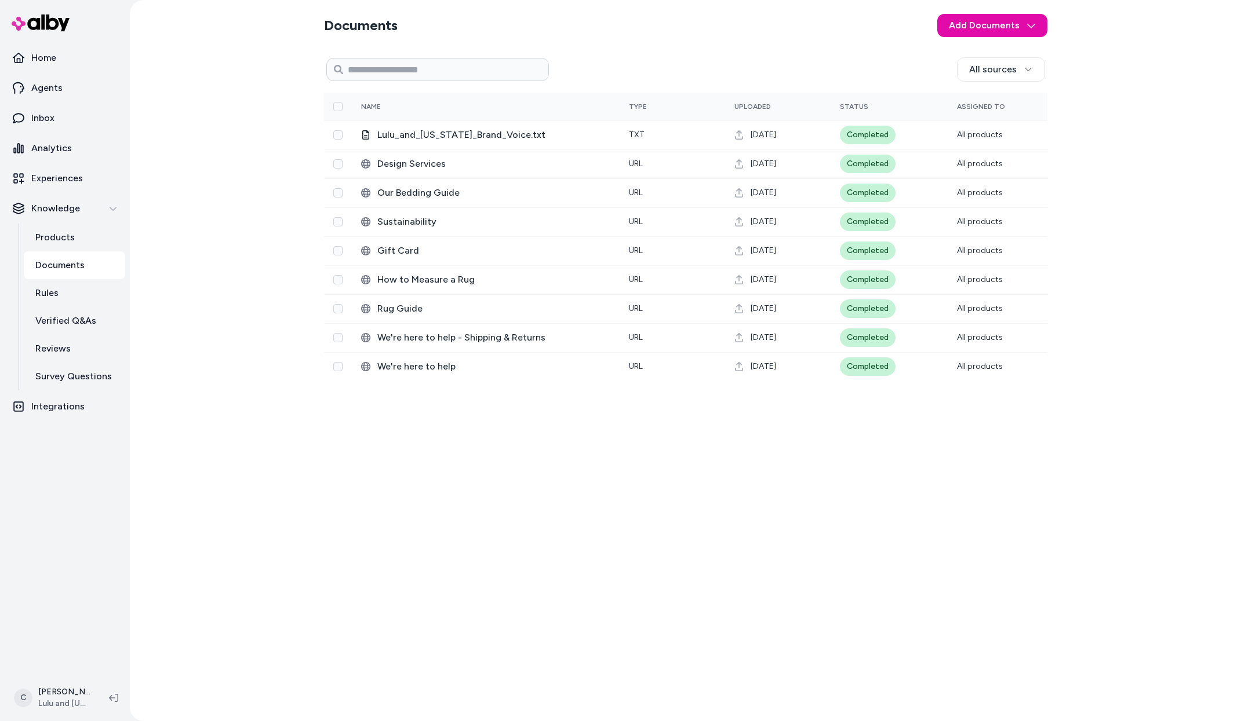
click at [634, 619] on div "All sources 0 Selected Edit Name Type Uploaded Status Assigned To Lulu_and_[US_…" at bounding box center [685, 382] width 723 height 659
drag, startPoint x: 619, startPoint y: 27, endPoint x: 614, endPoint y: 20, distance: 8.7
click at [618, 25] on section "Documents Add Documents" at bounding box center [685, 25] width 723 height 32
